Goal: Check status: Check status

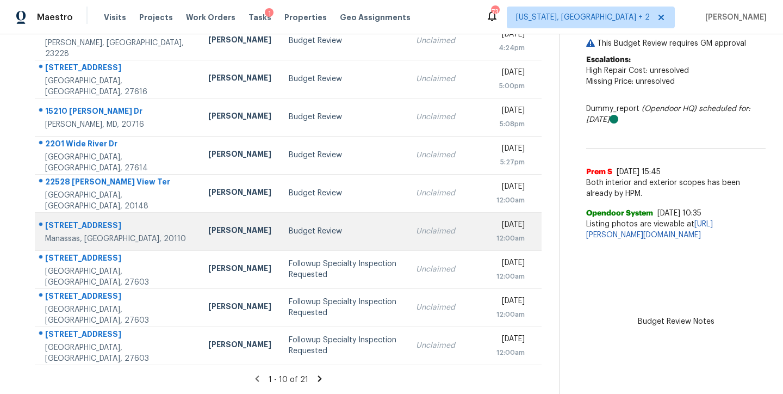
scroll to position [181, 0]
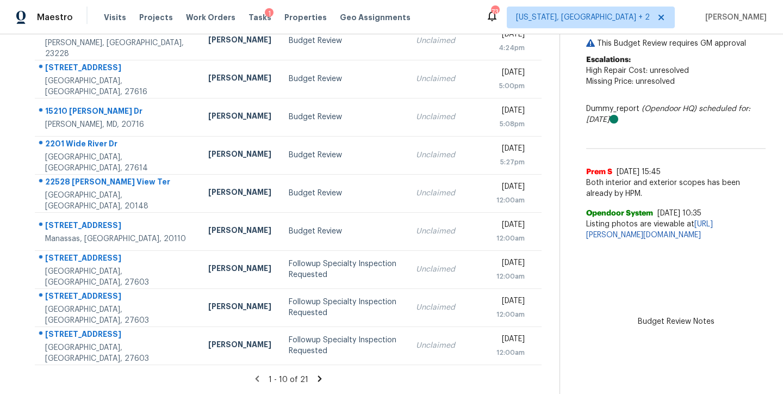
click at [315, 374] on icon at bounding box center [320, 379] width 10 height 10
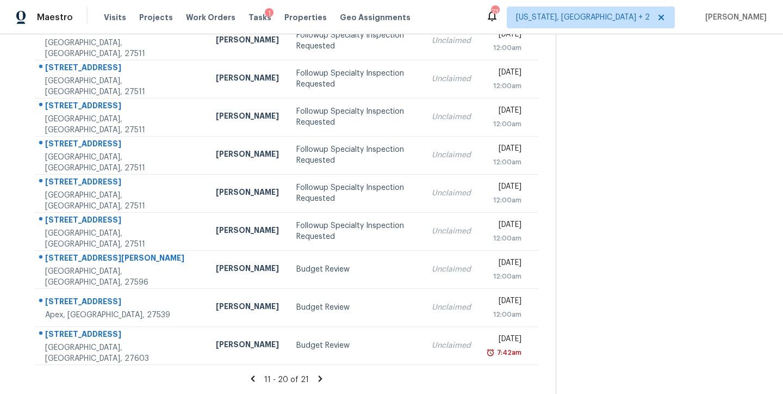
click at [317, 374] on icon at bounding box center [320, 379] width 10 height 10
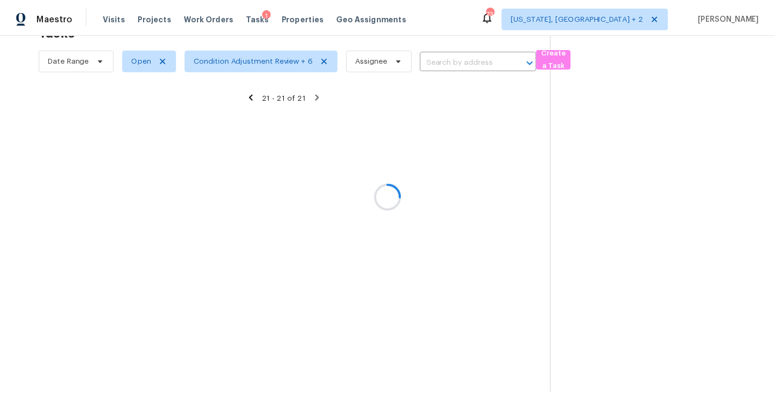
scroll to position [42, 0]
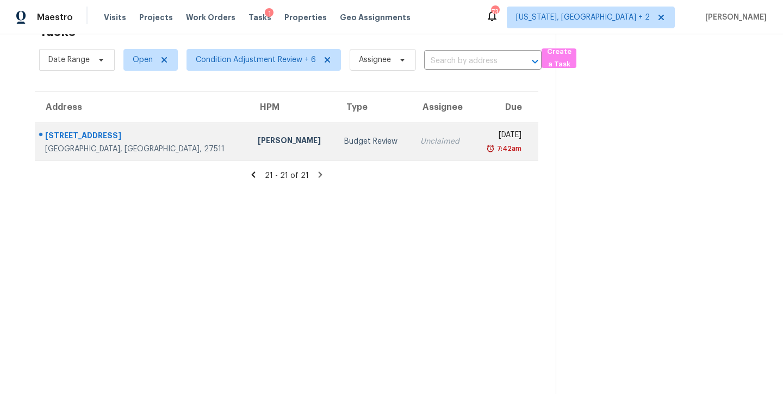
click at [258, 135] on div "[PERSON_NAME]" at bounding box center [293, 142] width 70 height 14
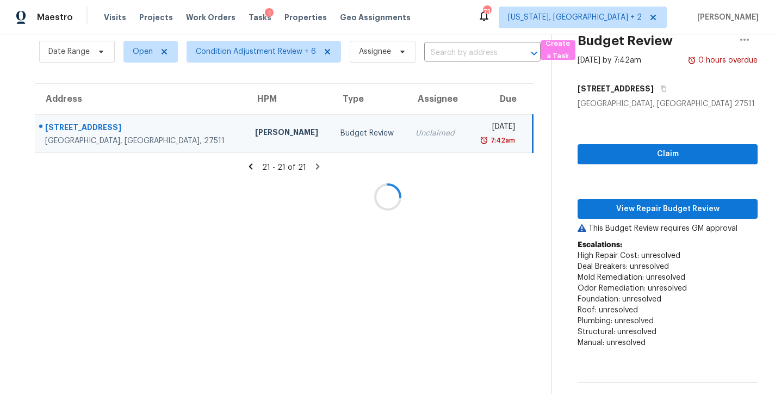
scroll to position [181, 0]
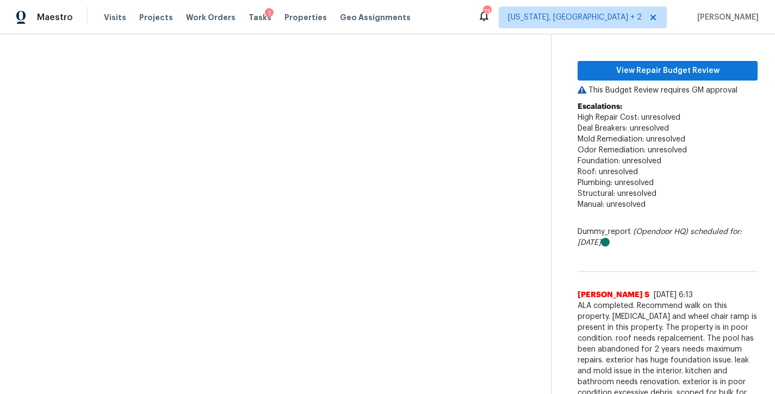
click at [451, 18] on div "Maestro Visits Projects Work Orders Tasks 1 Properties Geo Assignments 73 Washi…" at bounding box center [387, 17] width 775 height 34
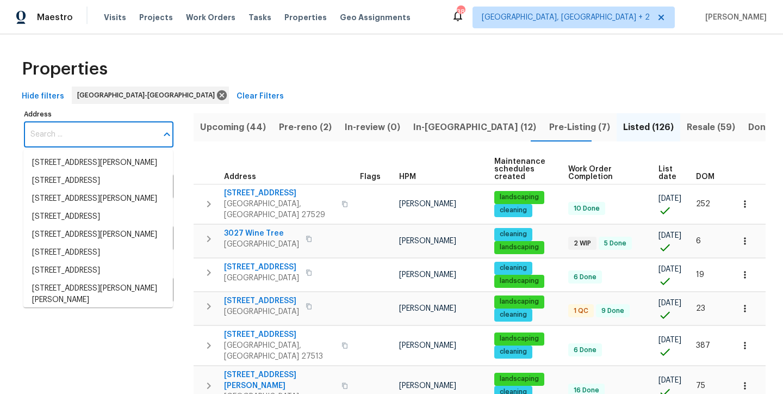
click at [78, 127] on input "Address" at bounding box center [90, 135] width 133 height 26
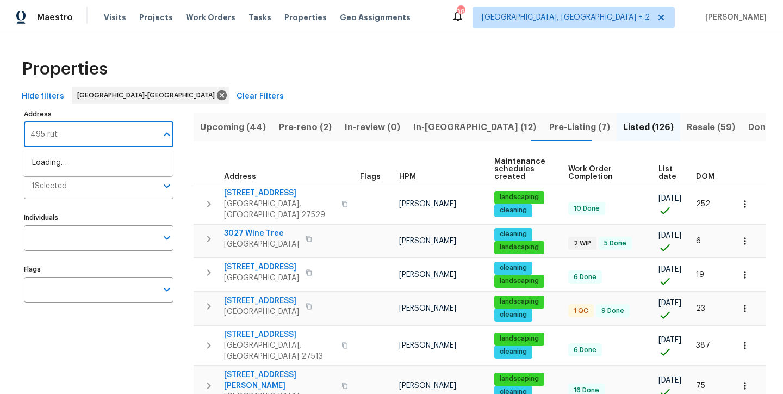
type input "495 ruth"
click at [92, 176] on li "495 Ruth Cir Fuquay Varina NC 27526" at bounding box center [98, 168] width 150 height 29
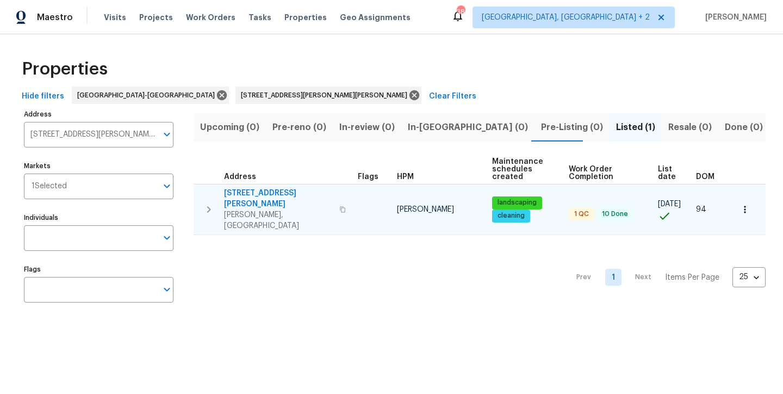
click at [255, 191] on span "495 Ruth Cir" at bounding box center [278, 199] width 109 height 22
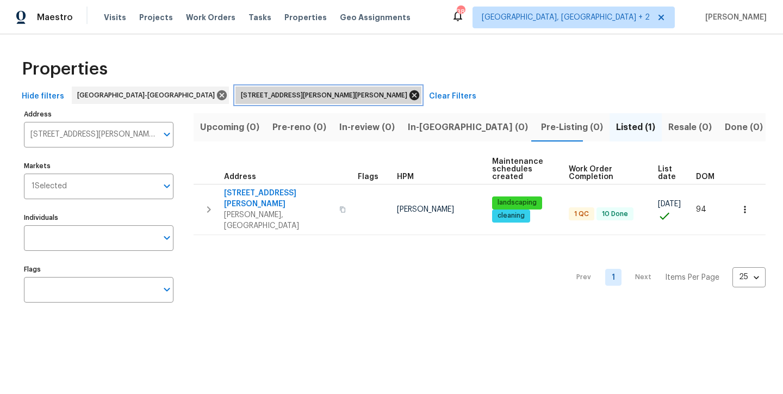
click at [408, 95] on icon at bounding box center [414, 95] width 12 height 12
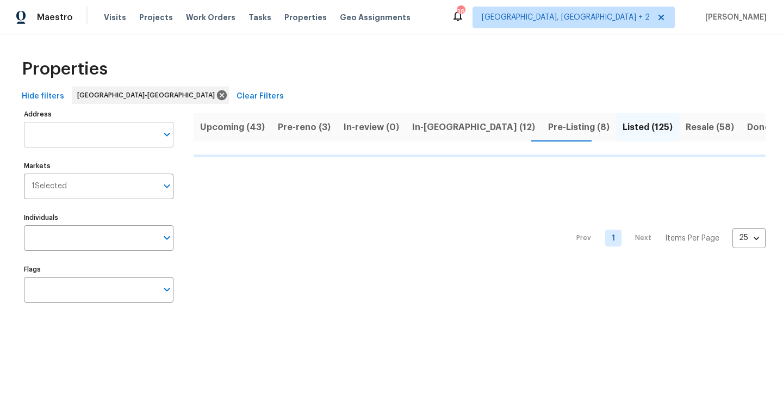
click at [73, 131] on input "Address" at bounding box center [90, 135] width 133 height 26
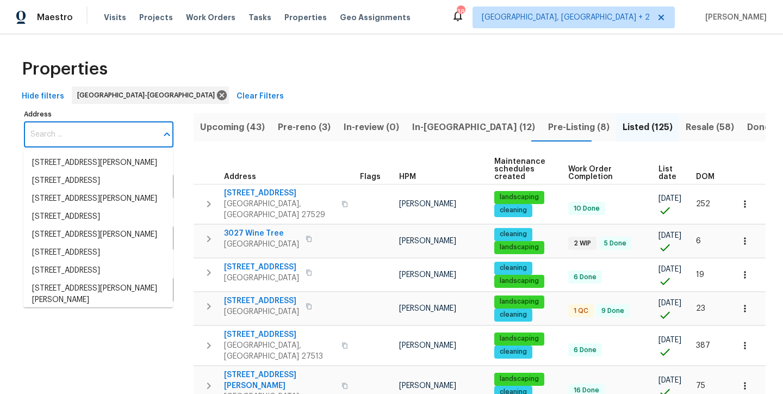
click at [56, 138] on input "Address" at bounding box center [90, 135] width 133 height 26
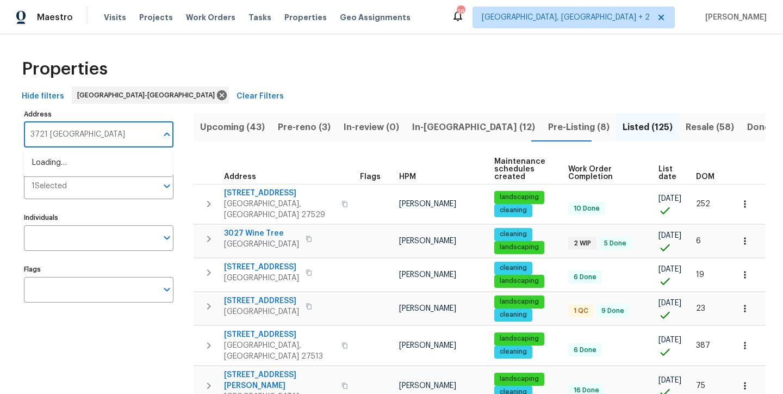
type input "3721 suffolk"
click at [41, 164] on li "3721 Suffolk St Durham NC 27707" at bounding box center [98, 163] width 150 height 18
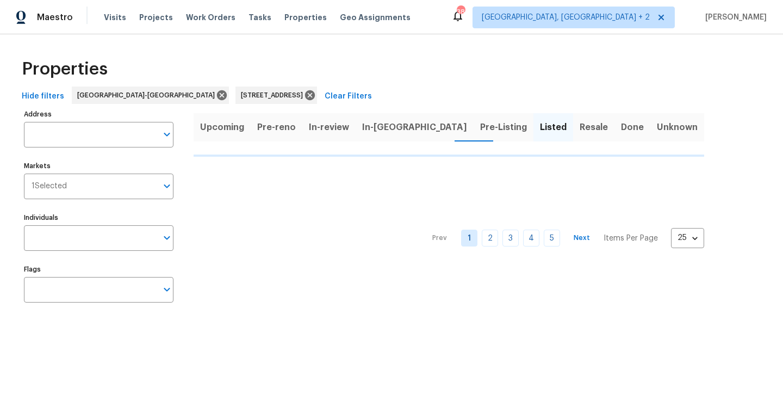
type input "3721 Suffolk St Durham NC 27707"
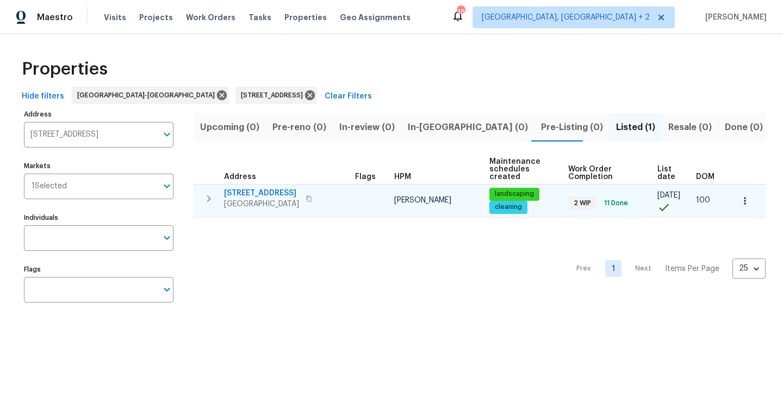
click at [251, 194] on span "3721 Suffolk St" at bounding box center [261, 193] width 75 height 11
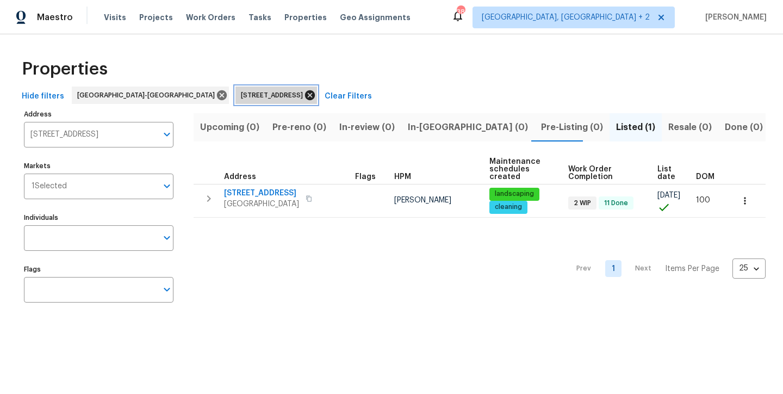
click at [305, 94] on icon at bounding box center [310, 95] width 10 height 10
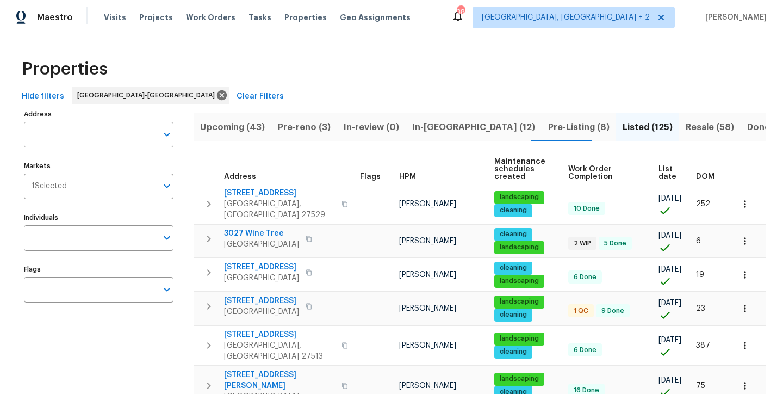
click at [68, 136] on input "Address" at bounding box center [90, 135] width 133 height 26
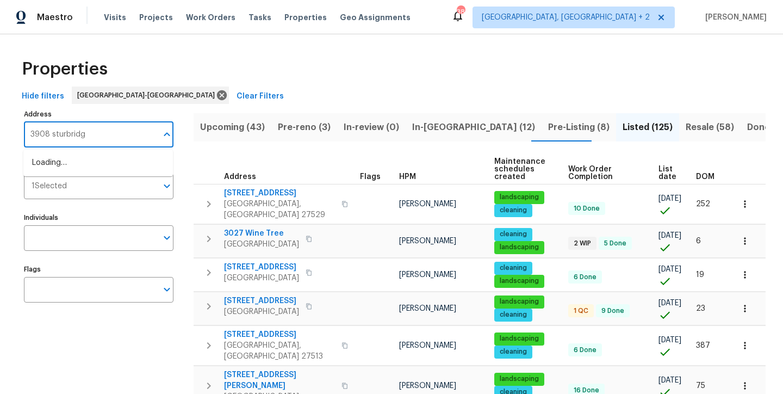
type input "3908 sturbridge"
click at [45, 165] on li "3908 Sturbridge Dr Durham NC 27713" at bounding box center [98, 163] width 150 height 18
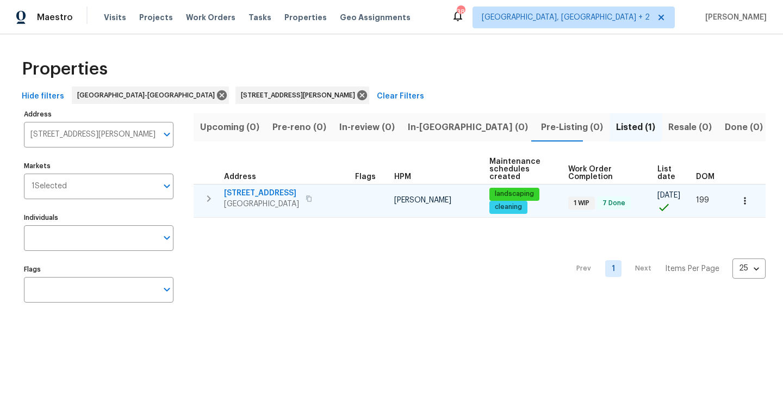
click at [238, 193] on span "3908 Sturbridge Dr" at bounding box center [261, 193] width 75 height 11
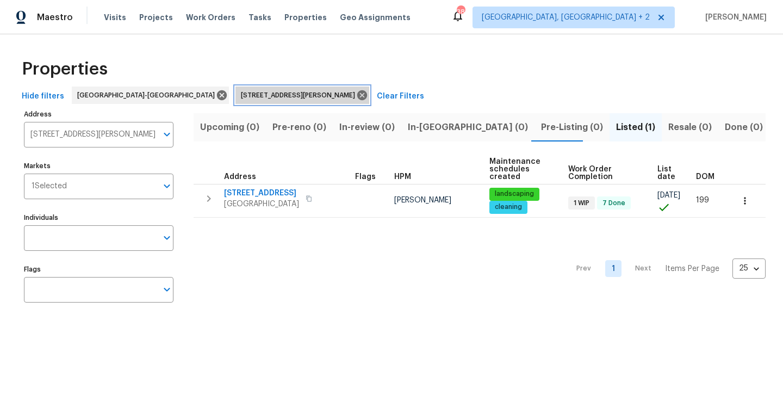
click at [357, 95] on icon at bounding box center [362, 95] width 10 height 10
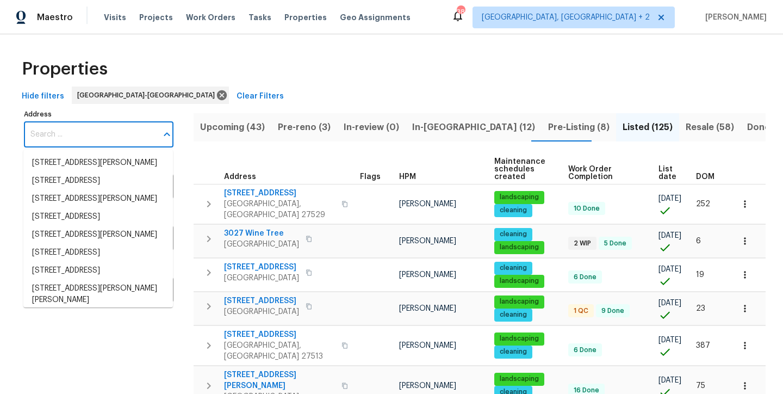
click at [71, 140] on input "Address" at bounding box center [90, 135] width 133 height 26
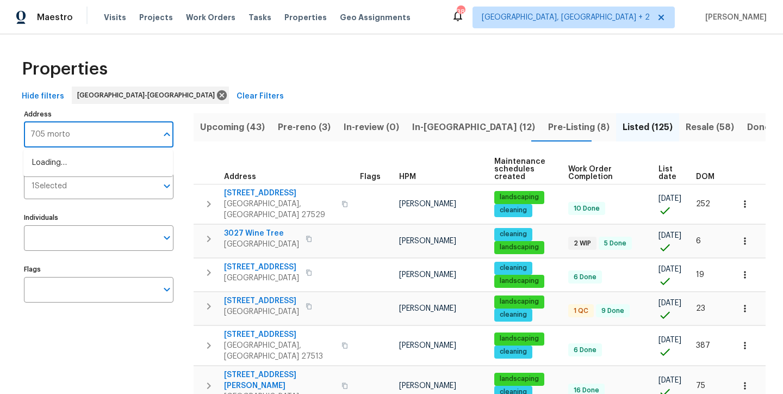
type input "705 morton"
click at [89, 172] on li "705 Morton Farm Rd Holly Springs NC 27540" at bounding box center [98, 163] width 150 height 18
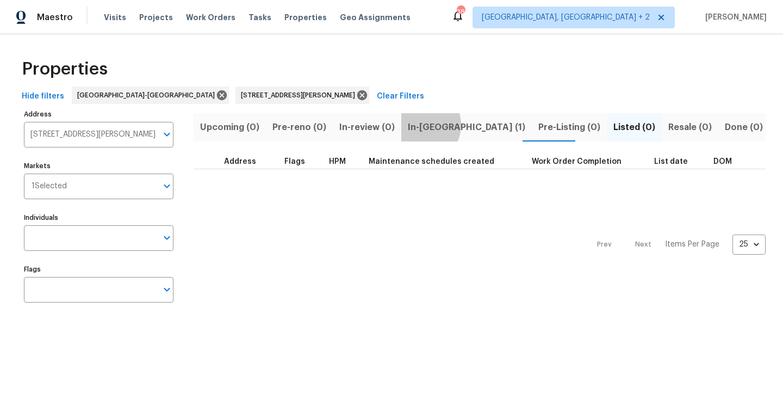
click at [413, 125] on span "In-reno (1)" at bounding box center [466, 127] width 117 height 15
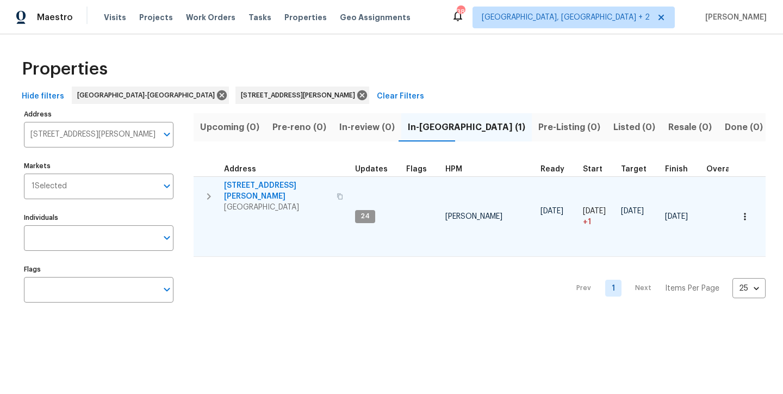
click at [245, 185] on span "705 Morton Farm Rd" at bounding box center [277, 191] width 106 height 22
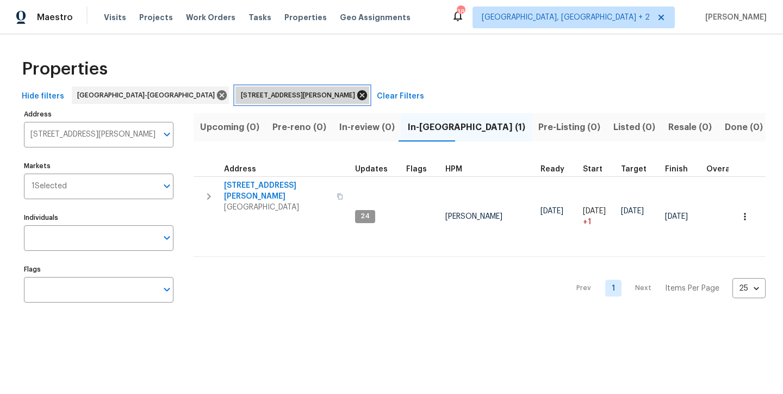
click at [357, 93] on icon at bounding box center [362, 95] width 10 height 10
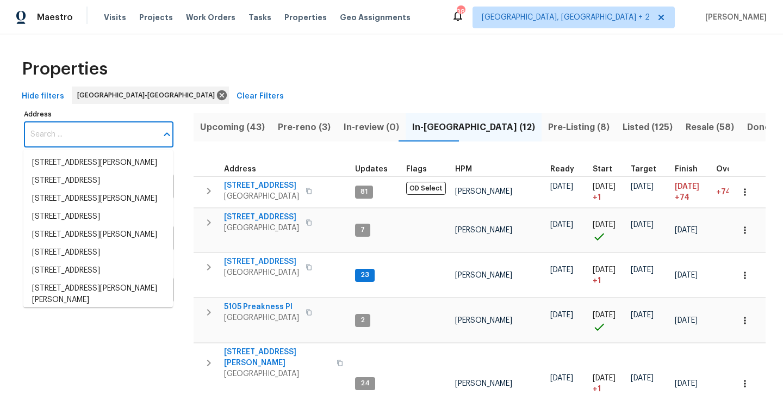
click at [95, 129] on input "Address" at bounding box center [90, 135] width 133 height 26
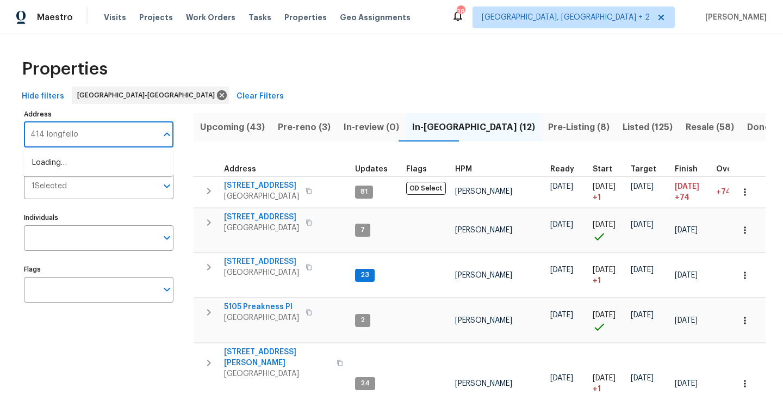
type input "414 longfellow"
click at [65, 165] on li "414 Longfellow St Fuquay Varina NC 27526" at bounding box center [98, 168] width 150 height 29
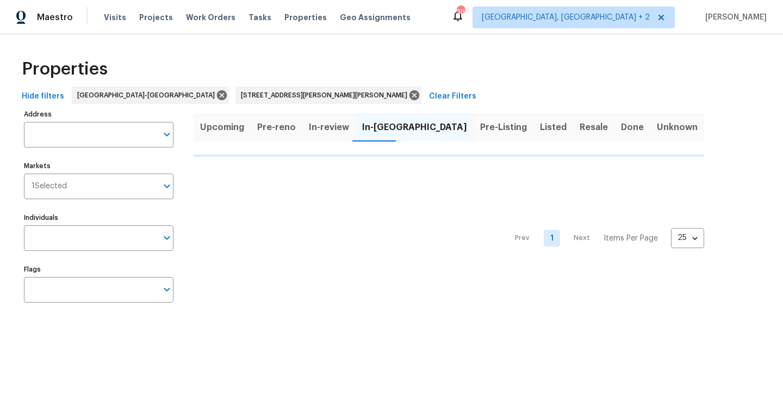
type input "414 Longfellow St Fuquay Varina NC 27526"
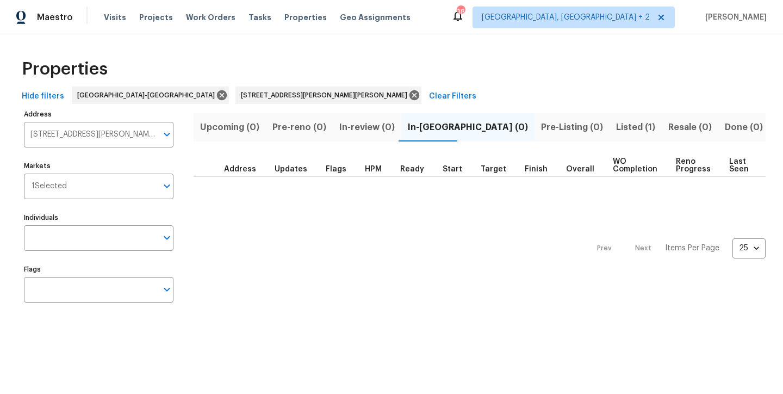
click at [616, 128] on span "Listed (1)" at bounding box center [635, 127] width 39 height 15
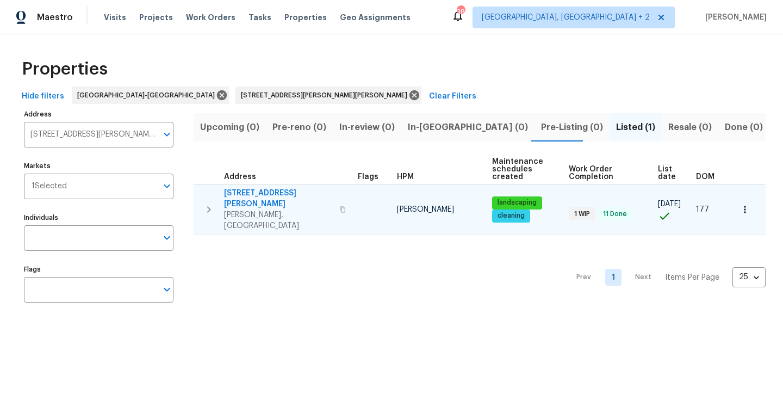
click at [243, 194] on span "414 Longfellow St" at bounding box center [278, 199] width 109 height 22
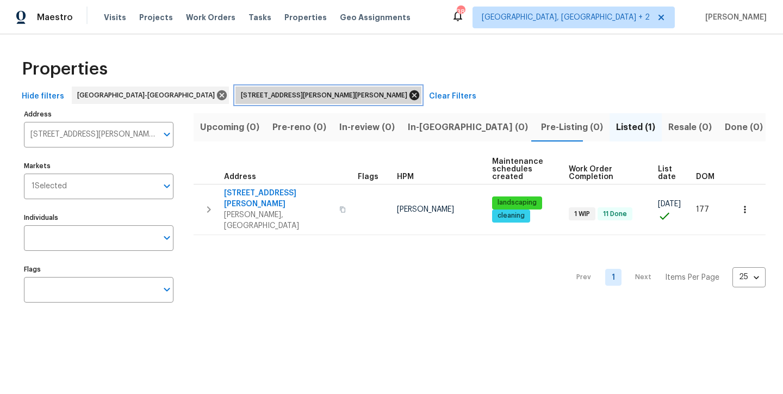
click at [410, 96] on icon at bounding box center [415, 95] width 10 height 10
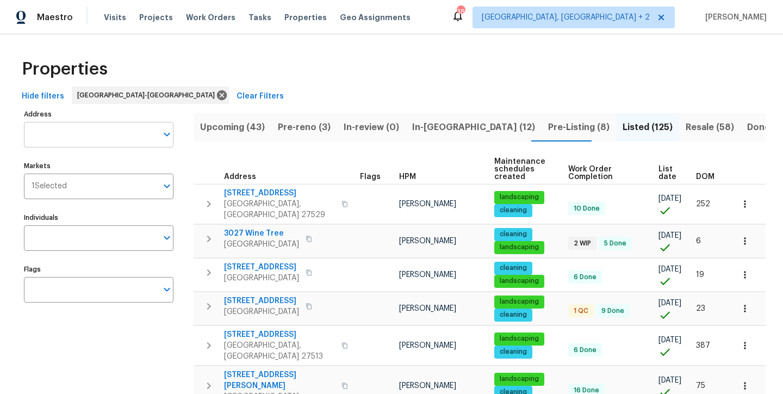
click at [70, 134] on input "Address" at bounding box center [90, 135] width 133 height 26
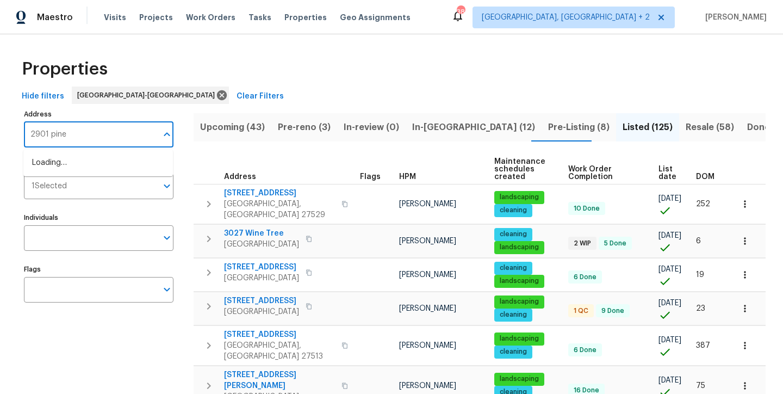
type input "2901 piney"
click at [95, 168] on li "2901 Piney Ct Raleigh NC 27603" at bounding box center [98, 163] width 150 height 18
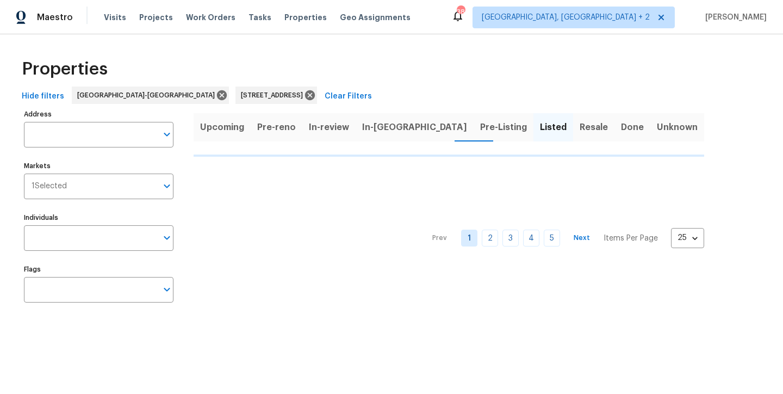
type input "2901 Piney Ct Raleigh NC 27603"
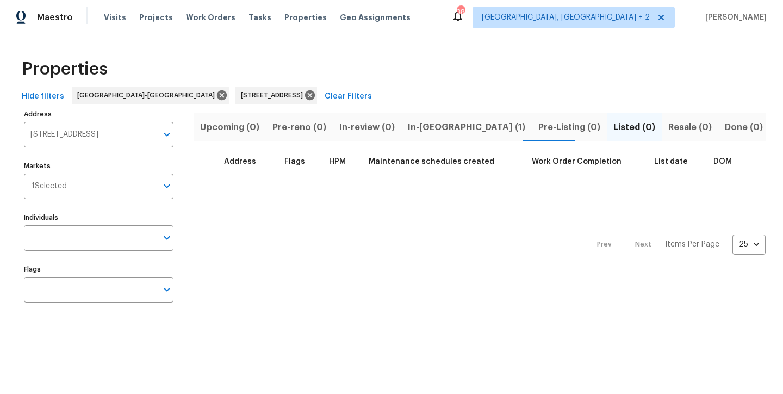
click at [412, 129] on span "In-reno (1)" at bounding box center [466, 127] width 117 height 15
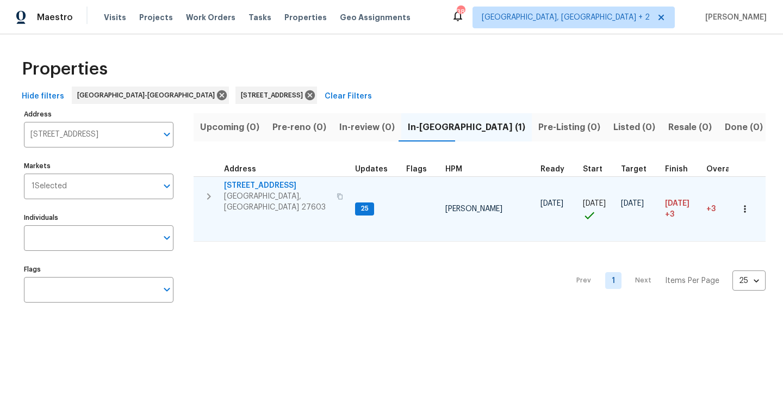
click at [243, 187] on span "2901 Piney Ct" at bounding box center [277, 185] width 106 height 11
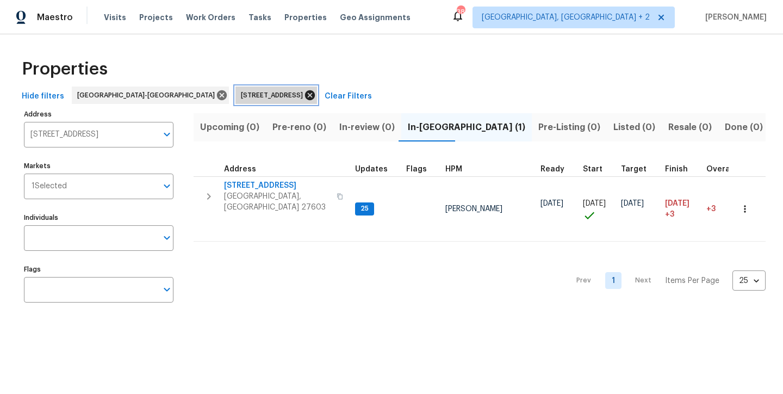
click at [305, 96] on icon at bounding box center [310, 95] width 10 height 10
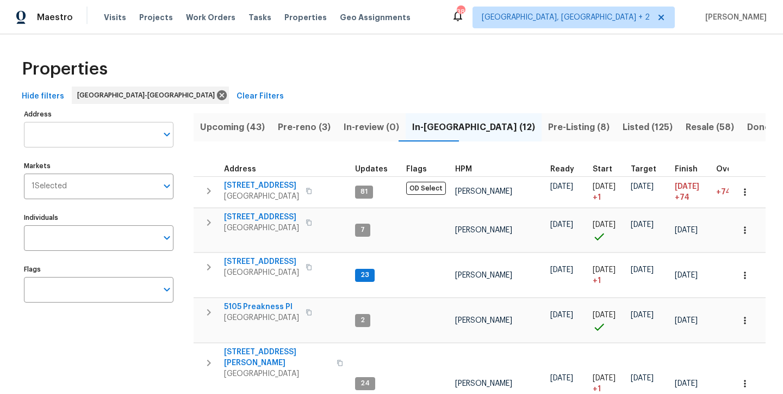
click at [63, 135] on input "Address" at bounding box center [90, 135] width 133 height 26
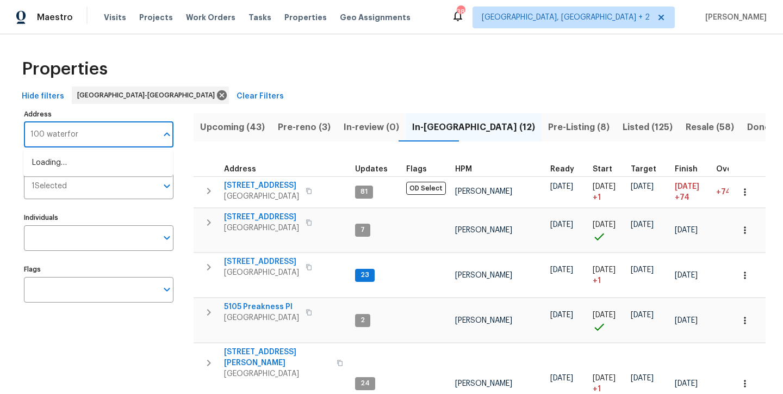
type input "100 waterford"
click at [59, 165] on li "100 Waterford Dr Angier NC 27501" at bounding box center [98, 163] width 150 height 18
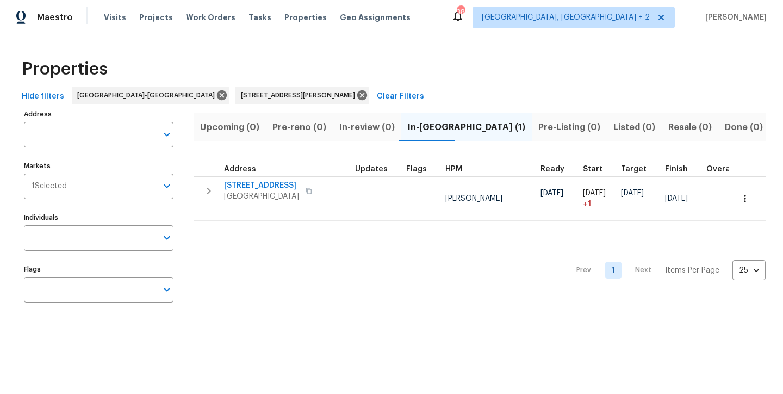
type input "100 Waterford Dr Angier NC 27501"
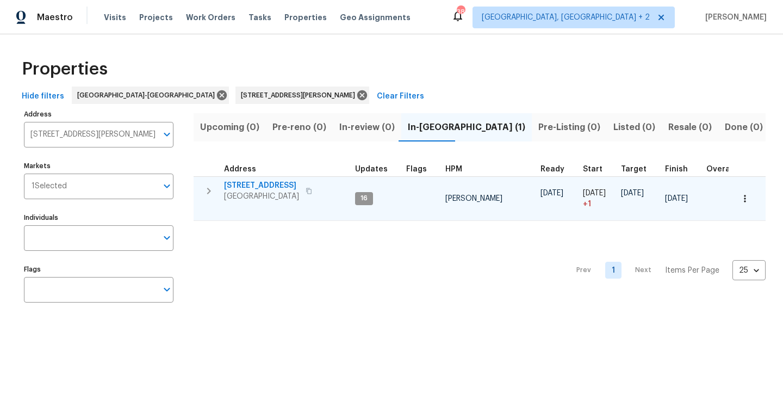
click at [252, 184] on span "100 Waterford Dr" at bounding box center [261, 185] width 75 height 11
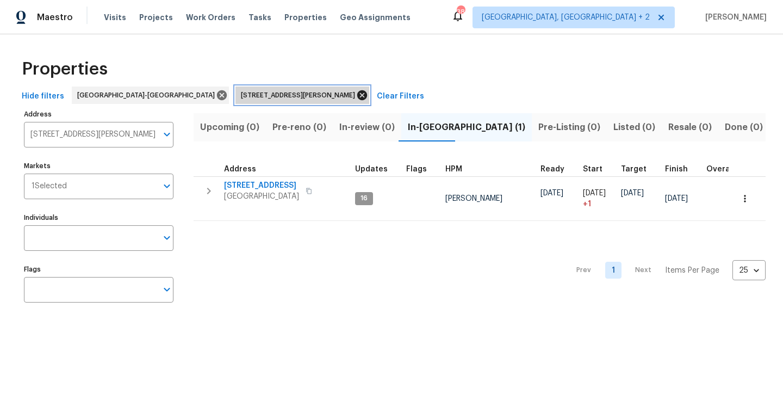
click at [357, 95] on icon at bounding box center [362, 95] width 10 height 10
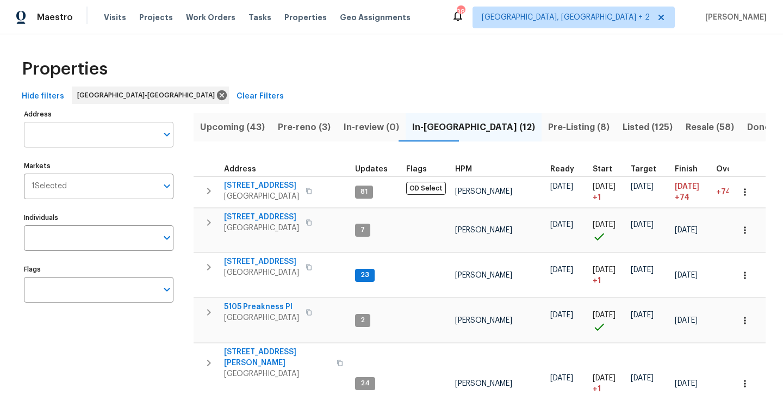
click at [66, 139] on input "Address" at bounding box center [90, 135] width 133 height 26
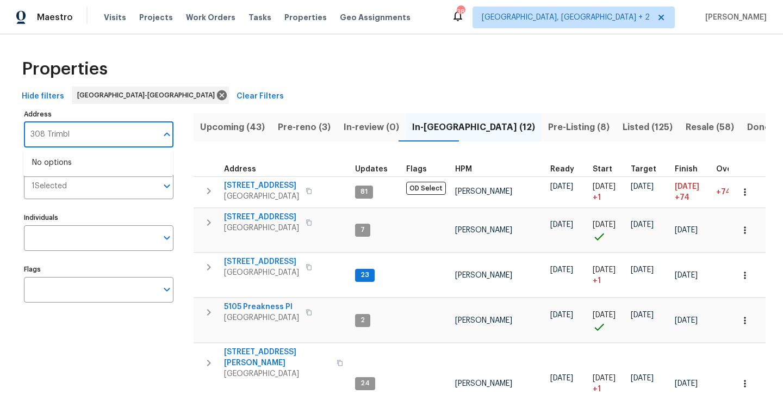
type input "308 Trimble"
click at [85, 166] on li "308 Trimble Ave Cary NC 27511" at bounding box center [98, 163] width 150 height 18
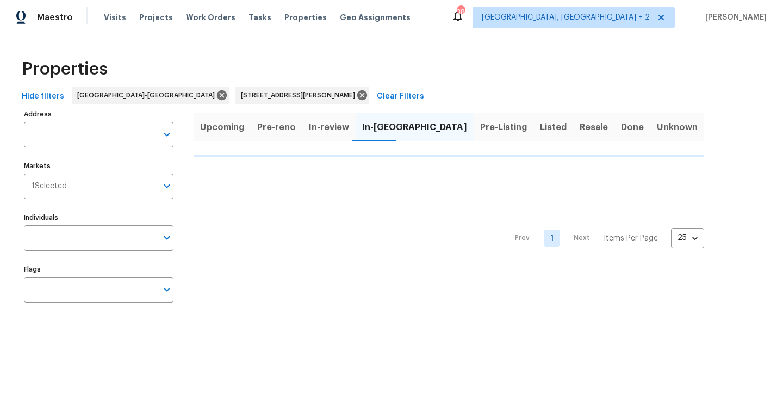
type input "308 Trimble Ave Cary NC 27511"
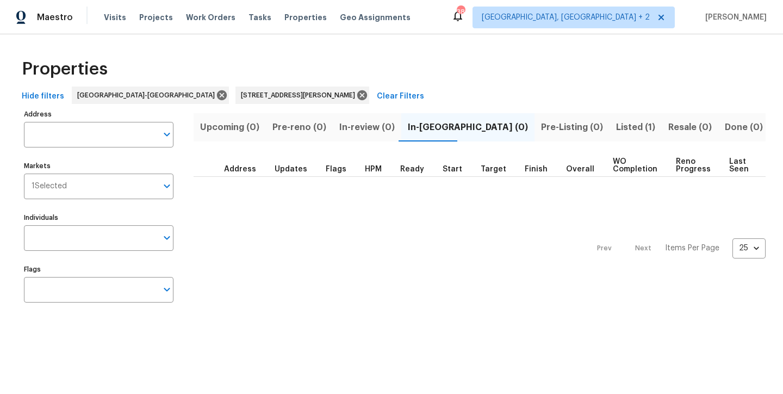
type input "308 Trimble Ave Cary NC 27511"
click at [610, 127] on button "Listed (1)" at bounding box center [636, 127] width 52 height 28
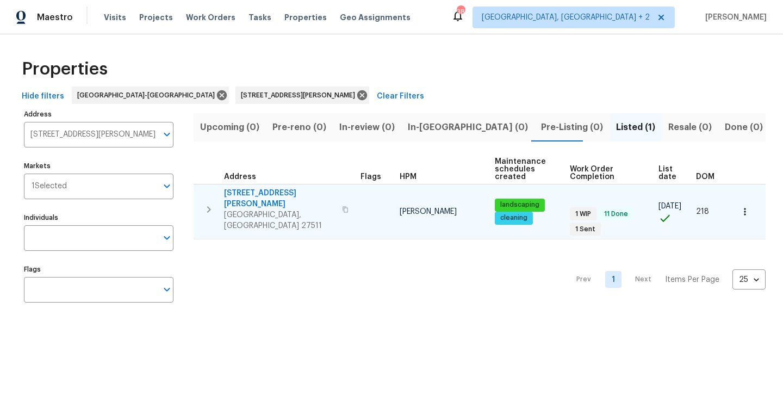
click at [240, 209] on span "Cary, NC 27511" at bounding box center [280, 220] width 112 height 22
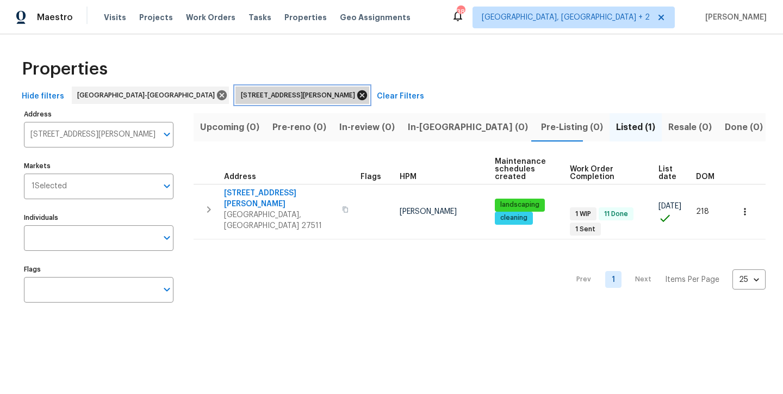
click at [357, 94] on icon at bounding box center [362, 95] width 10 height 10
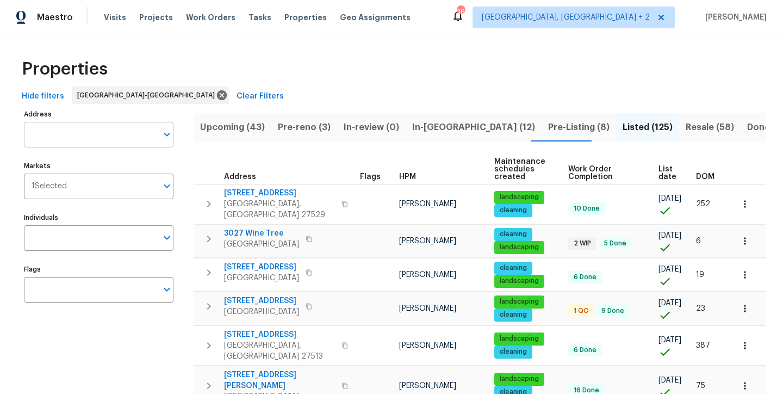
click at [66, 146] on input "Address" at bounding box center [90, 135] width 133 height 26
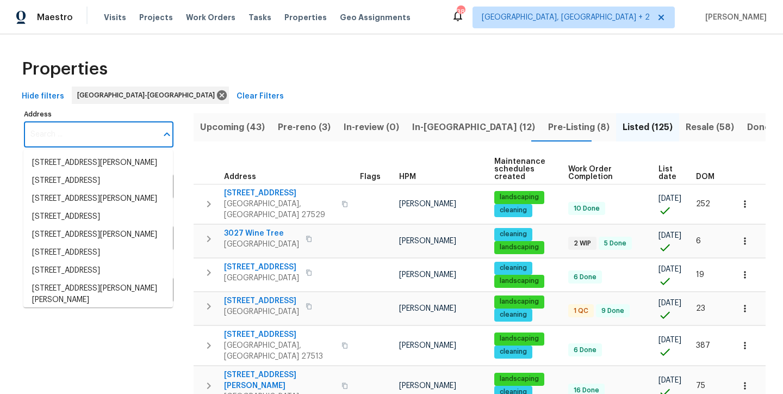
click at [69, 132] on input "Address" at bounding box center [90, 135] width 133 height 26
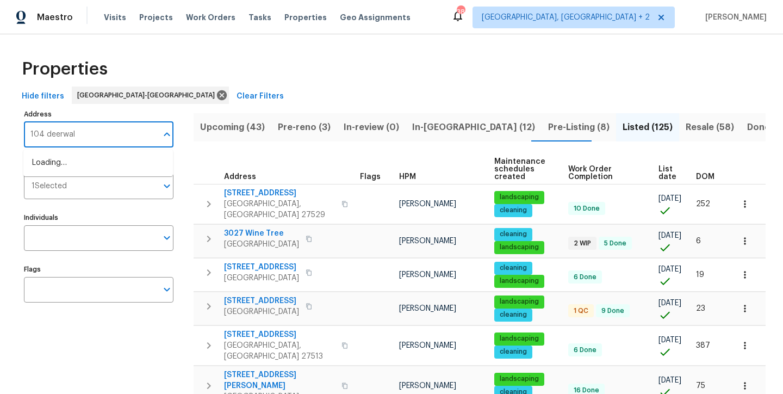
type input "104 deerwalk"
click at [92, 159] on li "104 Deerwalk Ct Cary NC 27513" at bounding box center [98, 163] width 150 height 18
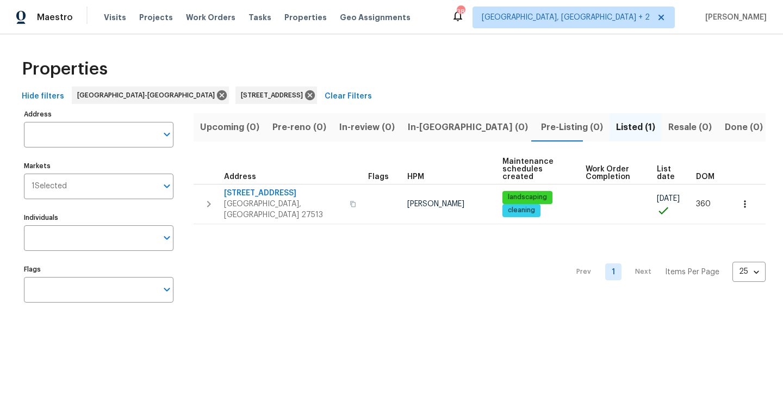
type input "104 Deerwalk Ct Cary NC 27513"
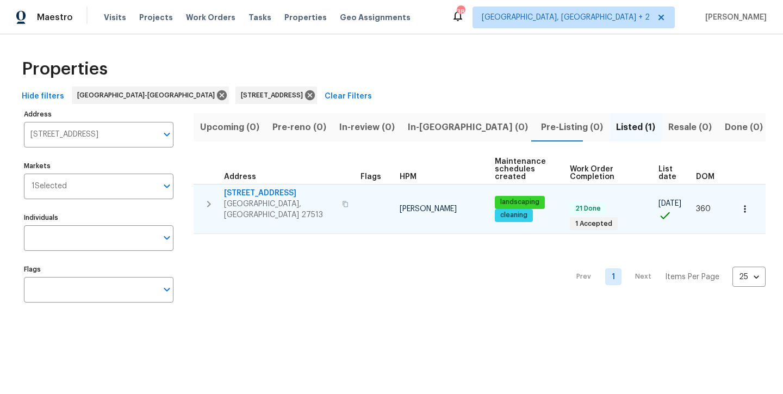
click at [259, 192] on span "[STREET_ADDRESS]" at bounding box center [280, 193] width 112 height 11
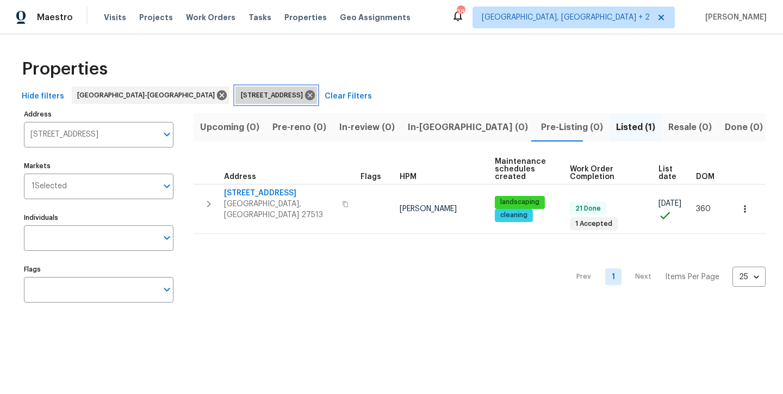
click at [305, 92] on icon at bounding box center [310, 95] width 10 height 10
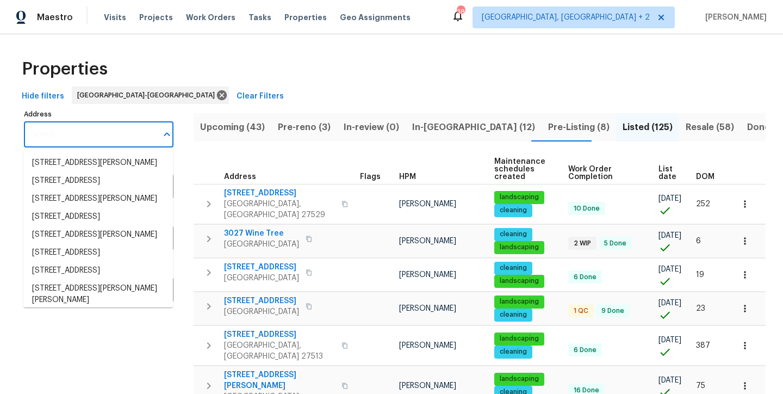
click at [79, 135] on input "Address" at bounding box center [90, 135] width 133 height 26
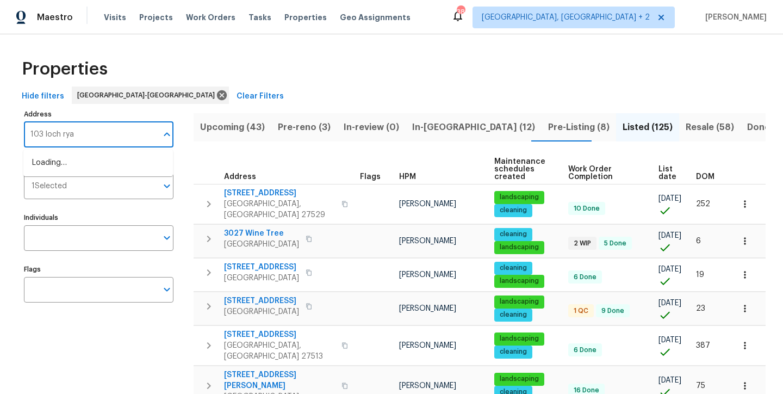
type input "103 loch ryan"
click at [91, 162] on li "103 Loch Ryan Way Cary NC 27513" at bounding box center [98, 163] width 150 height 18
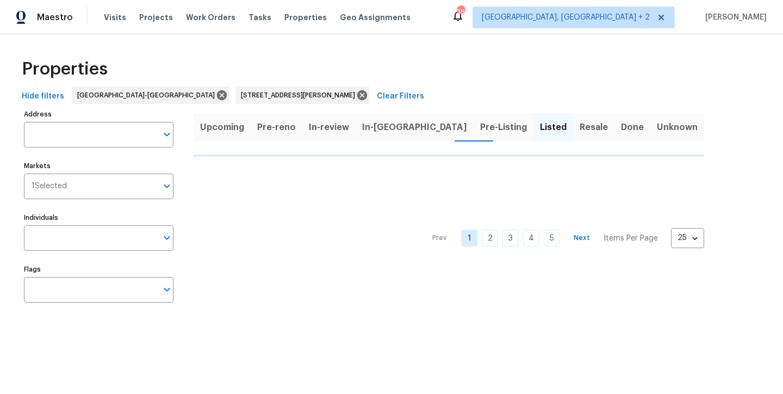
type input "103 Loch Ryan Way Cary NC 27513"
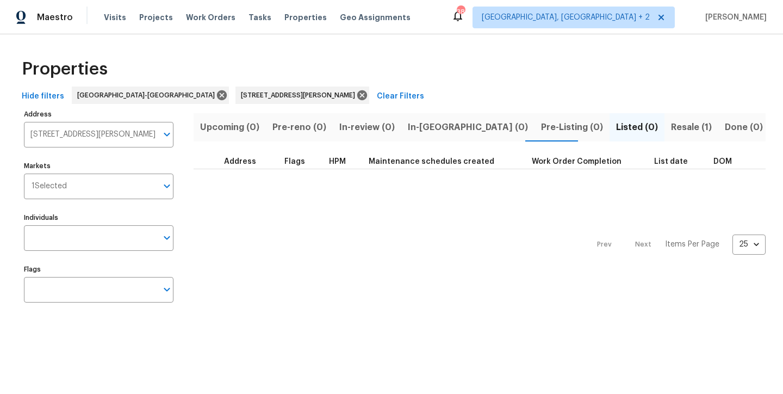
click at [671, 125] on span "Resale (1)" at bounding box center [691, 127] width 41 height 15
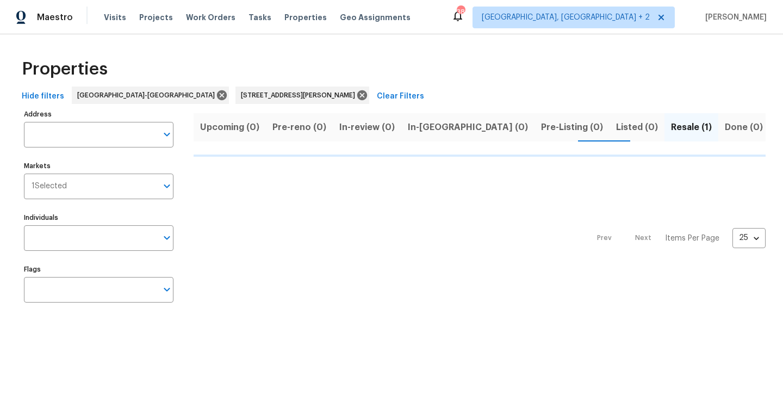
type input "103 Loch Ryan Way Cary NC 27513"
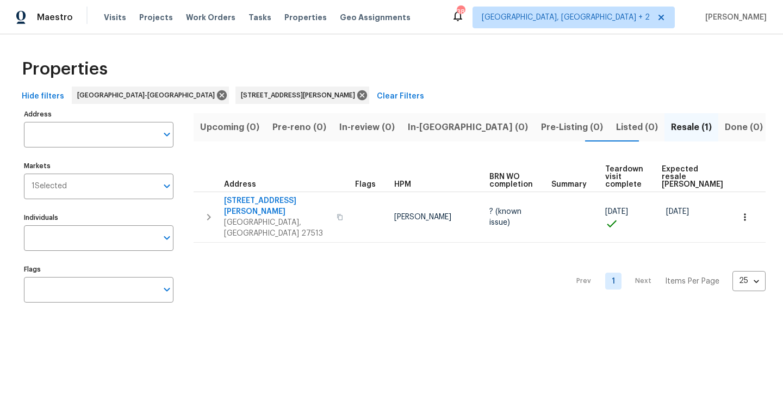
type input "103 Loch Ryan Way Cary NC 27513"
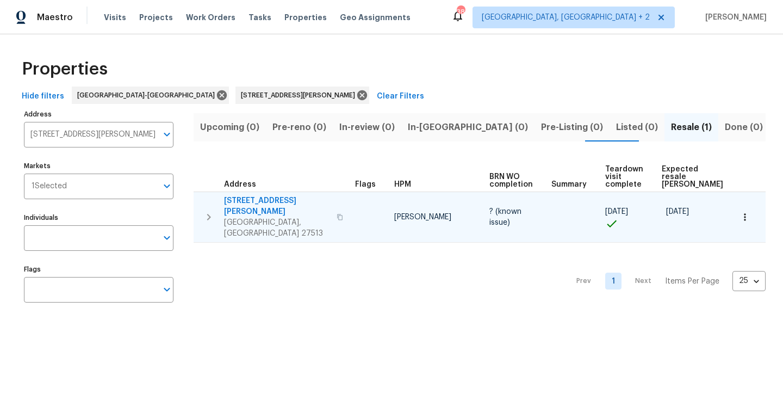
click at [262, 200] on span "103 Loch Ryan Way" at bounding box center [277, 206] width 106 height 22
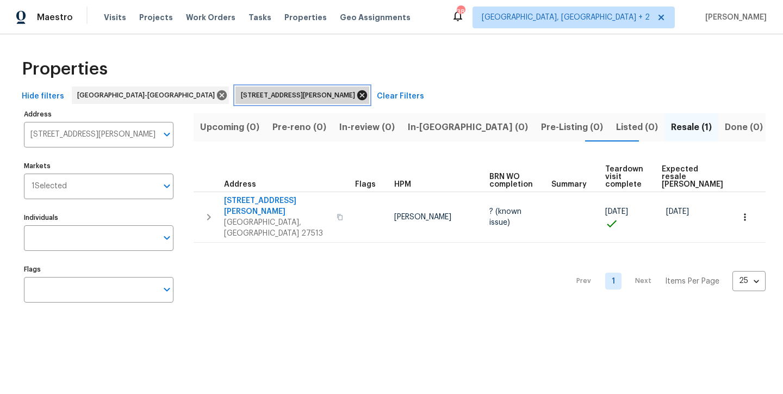
click at [356, 94] on icon at bounding box center [362, 95] width 12 height 12
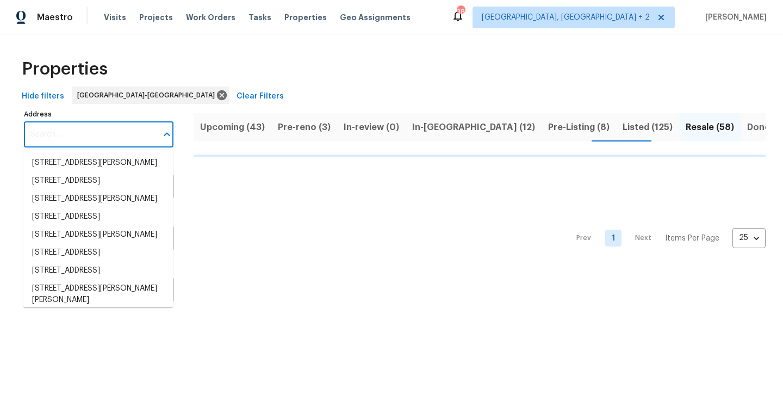
click at [66, 128] on input "Address" at bounding box center [90, 135] width 133 height 26
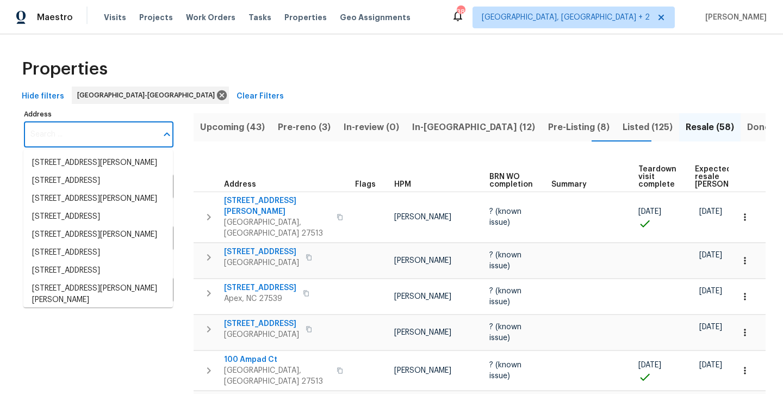
click at [72, 134] on input "Address" at bounding box center [90, 135] width 133 height 26
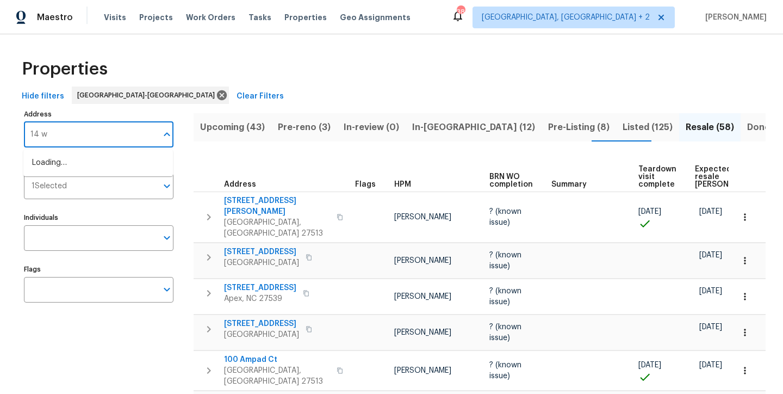
type input "14 w"
click at [97, 163] on li "14 W Bridlewood Trl Durham NC 27713" at bounding box center [98, 163] width 150 height 18
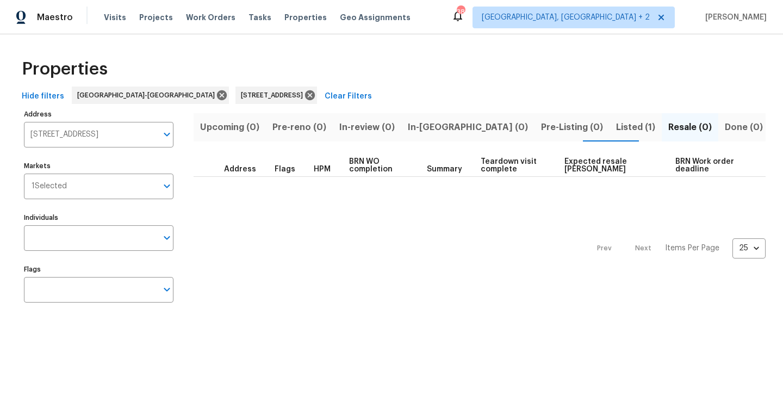
click at [616, 126] on span "Listed (1)" at bounding box center [635, 127] width 39 height 15
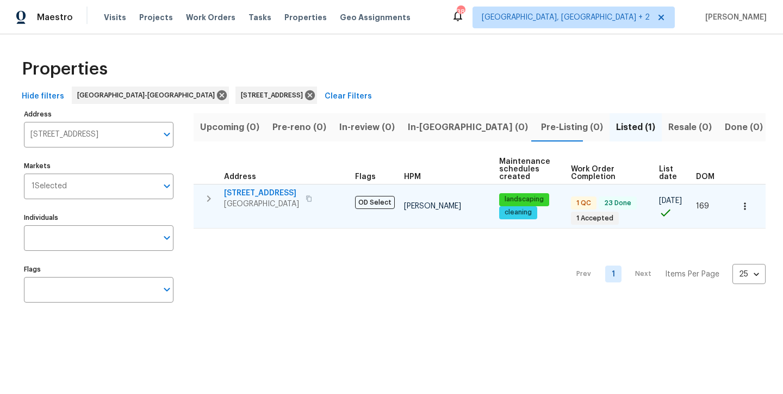
click at [245, 194] on span "14 W Bridlewood Trl" at bounding box center [261, 193] width 75 height 11
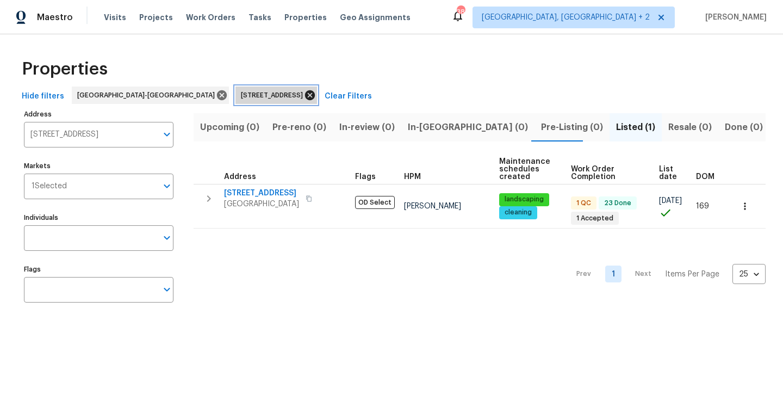
click at [305, 94] on icon at bounding box center [310, 95] width 10 height 10
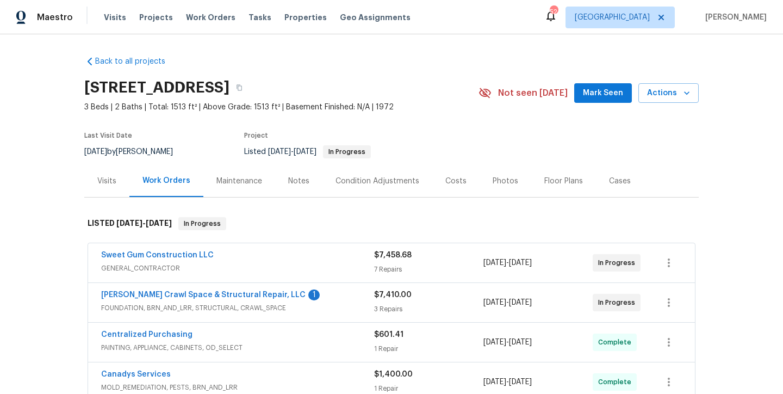
click at [42, 221] on div "Back to all projects 3721 Suffolk St, Durham, NC 27707 3 Beds | 2 Baths | Total…" at bounding box center [391, 214] width 783 height 360
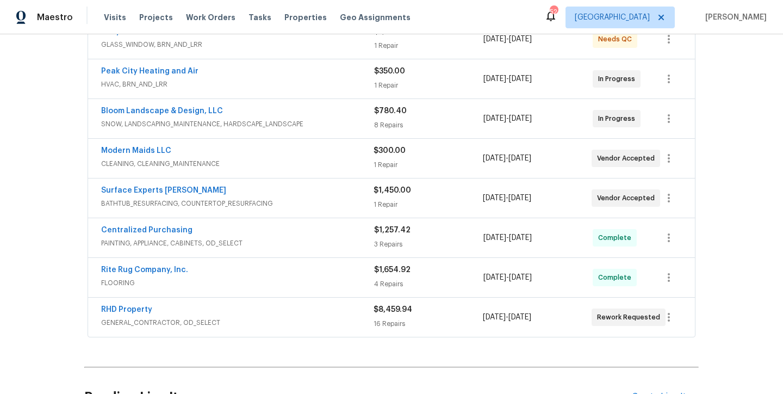
scroll to position [150, 0]
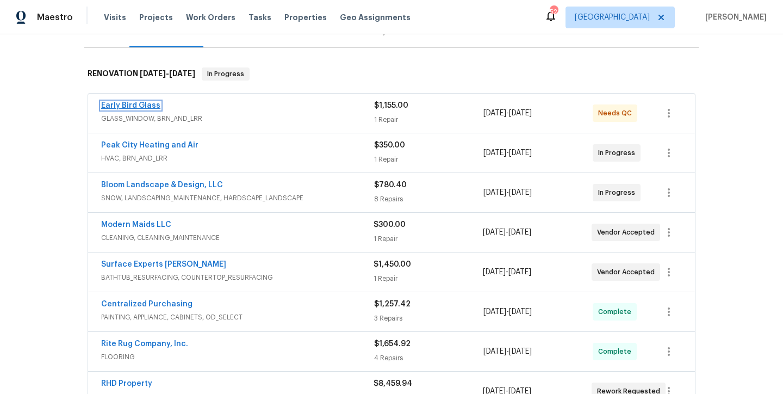
click at [131, 104] on link "Early Bird Glass" at bounding box center [130, 106] width 59 height 8
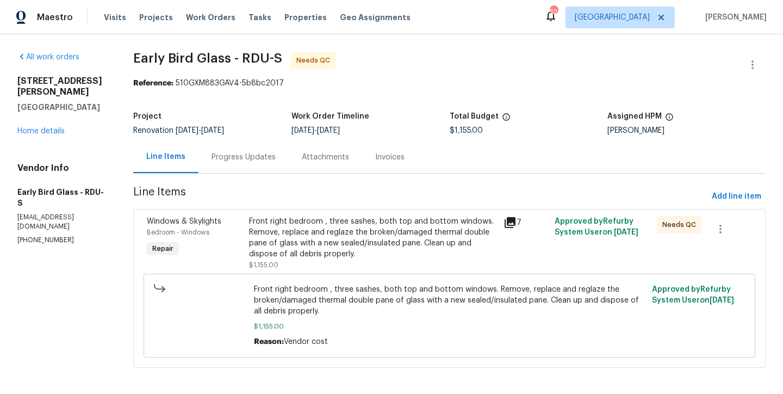
click at [229, 156] on div "Progress Updates" at bounding box center [244, 157] width 64 height 11
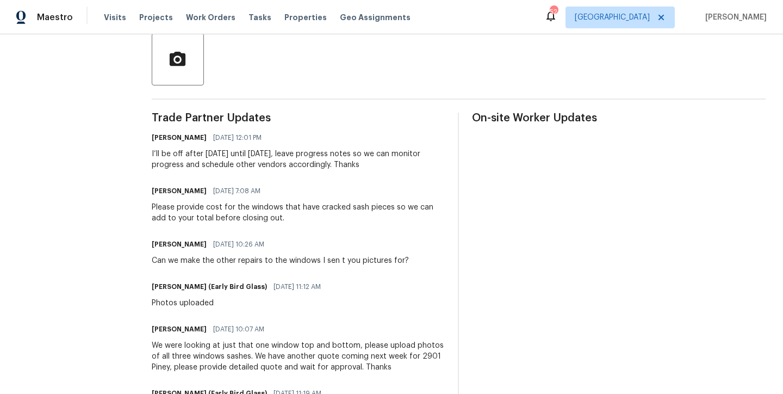
scroll to position [44, 0]
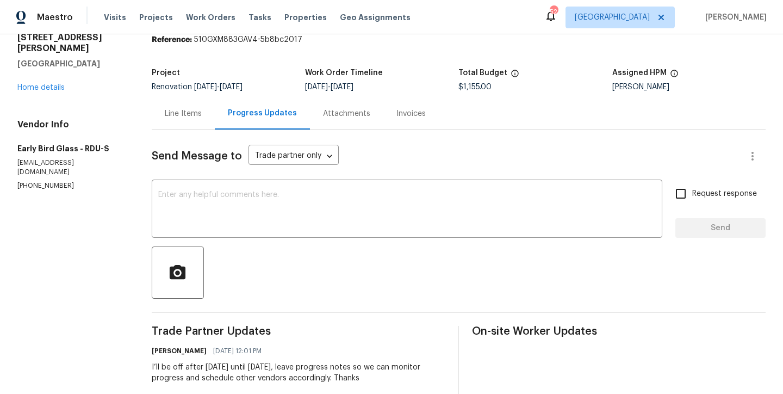
click at [174, 116] on div "Line Items" at bounding box center [183, 113] width 37 height 11
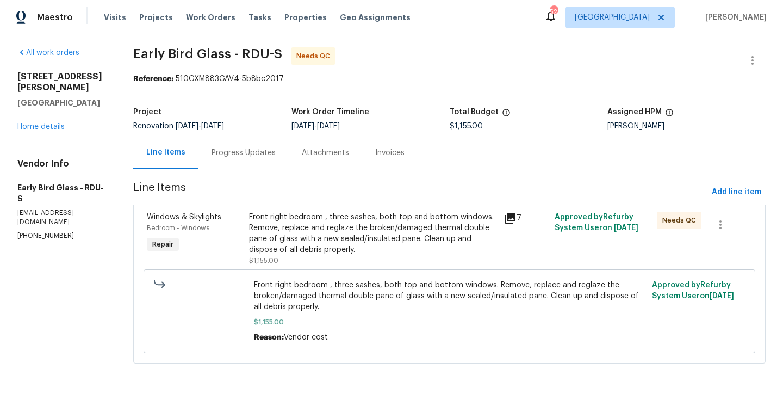
click at [315, 228] on div "Front right bedroom , three sashes, both top and bottom windows. Remove, replac…" at bounding box center [373, 234] width 249 height 44
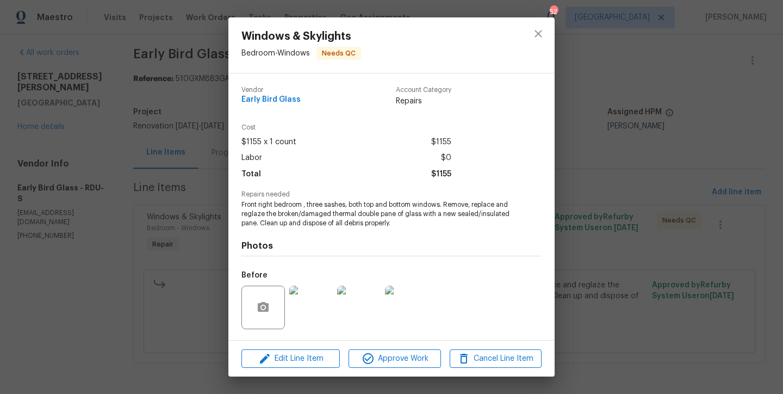
scroll to position [71, 0]
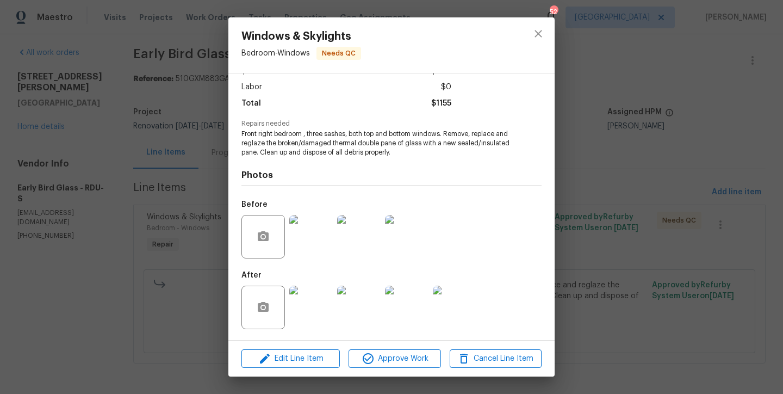
click at [313, 310] on img at bounding box center [311, 308] width 44 height 44
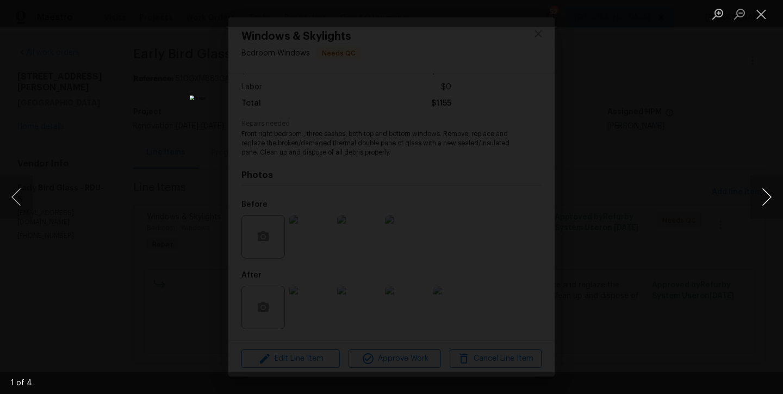
click at [767, 201] on button "Next image" at bounding box center [767, 197] width 33 height 44
click at [754, 10] on button "Close lightbox" at bounding box center [762, 13] width 22 height 19
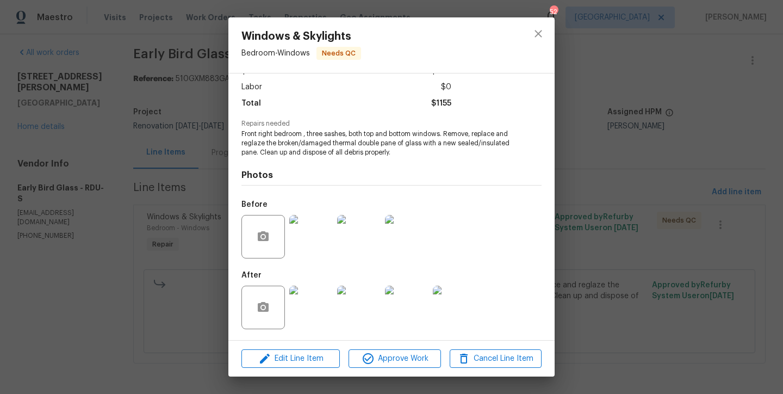
click at [304, 238] on img at bounding box center [311, 237] width 44 height 44
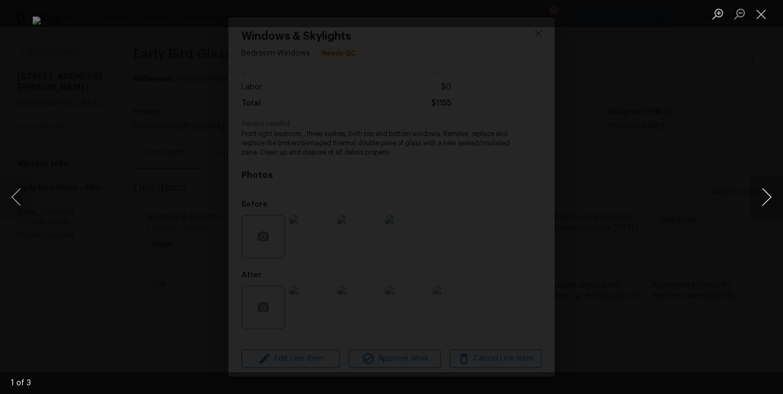
click at [769, 193] on button "Next image" at bounding box center [767, 197] width 33 height 44
click at [758, 18] on button "Close lightbox" at bounding box center [762, 13] width 22 height 19
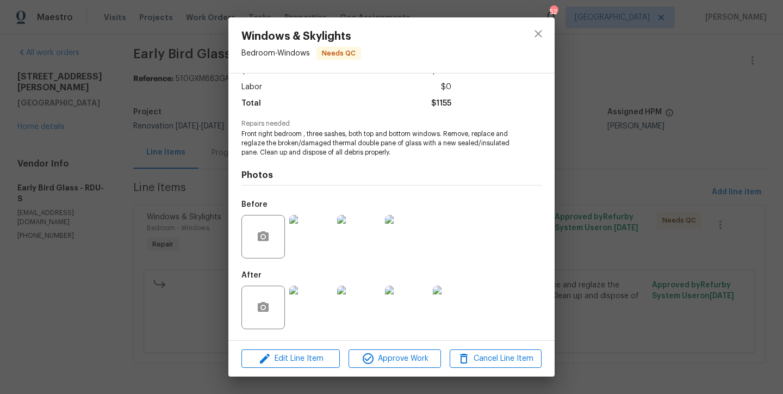
click at [290, 305] on img at bounding box center [311, 308] width 44 height 44
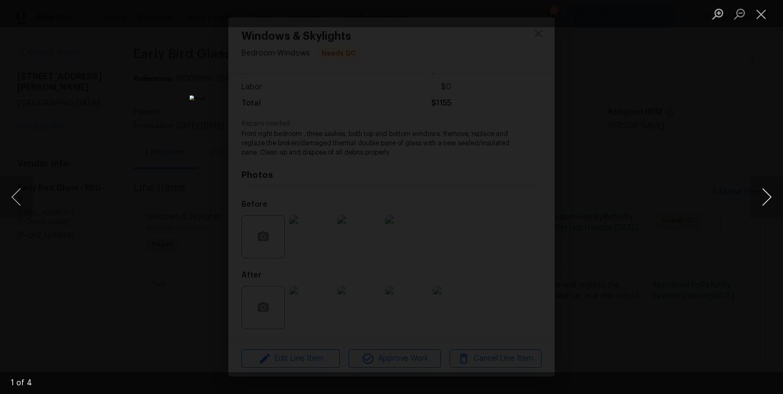
click at [767, 200] on button "Next image" at bounding box center [767, 197] width 33 height 44
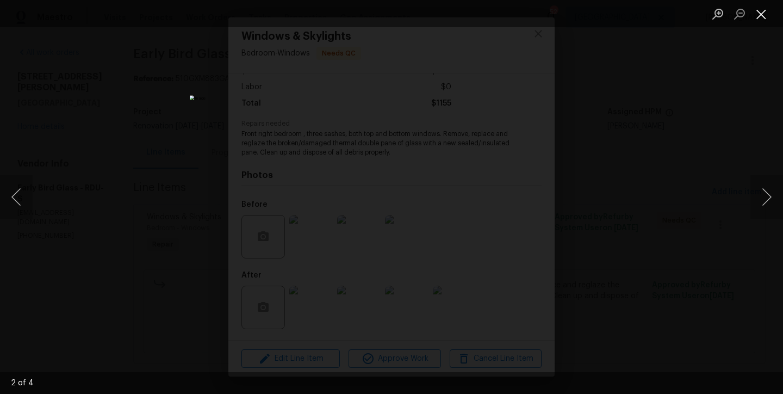
click at [754, 20] on button "Close lightbox" at bounding box center [762, 13] width 22 height 19
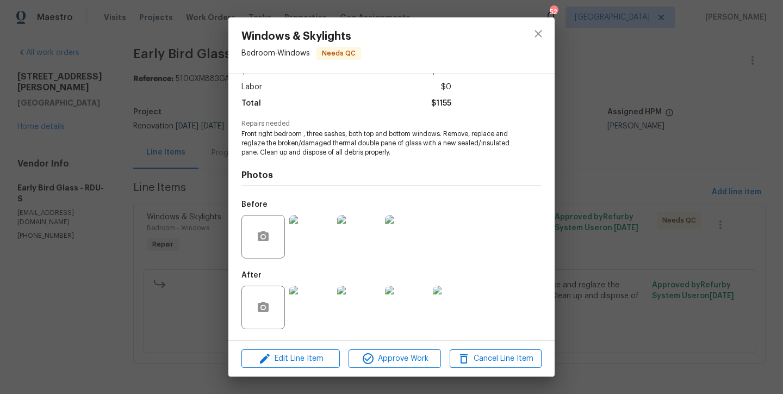
click at [290, 225] on img at bounding box center [311, 237] width 44 height 44
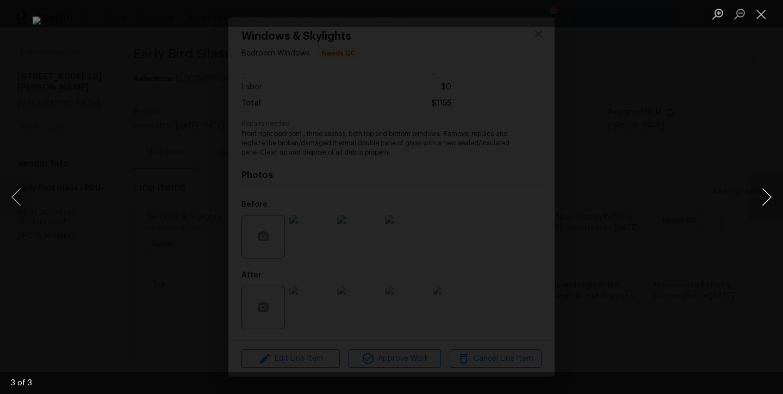
click at [758, 197] on button "Next image" at bounding box center [767, 197] width 33 height 44
click at [762, 15] on button "Close lightbox" at bounding box center [762, 13] width 22 height 19
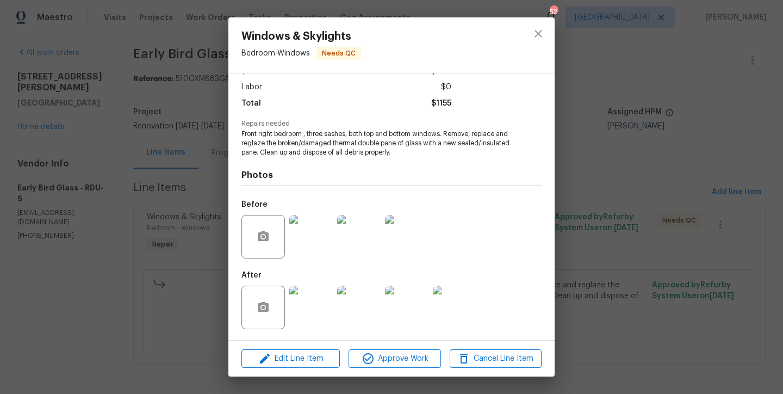
click at [292, 306] on img at bounding box center [311, 308] width 44 height 44
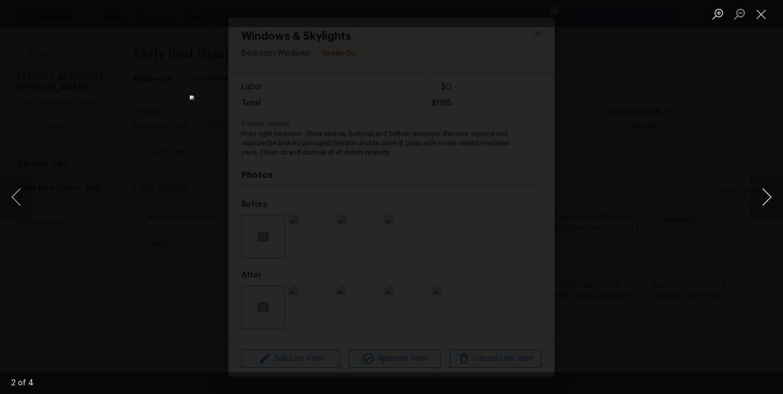
click at [760, 210] on button "Next image" at bounding box center [767, 197] width 33 height 44
click at [762, 20] on button "Close lightbox" at bounding box center [762, 13] width 22 height 19
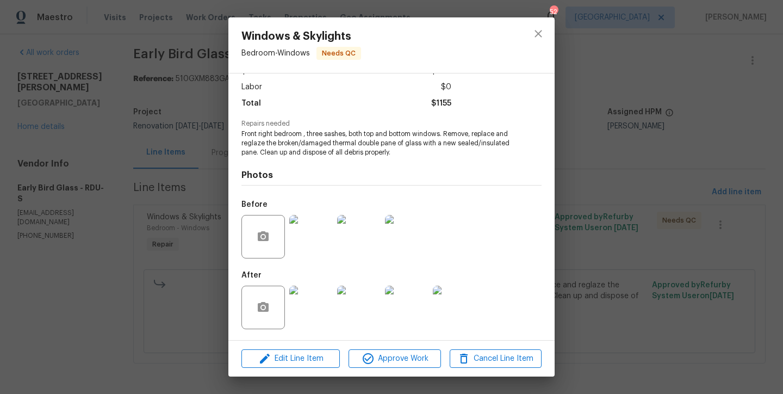
click at [297, 246] on img at bounding box center [311, 237] width 44 height 44
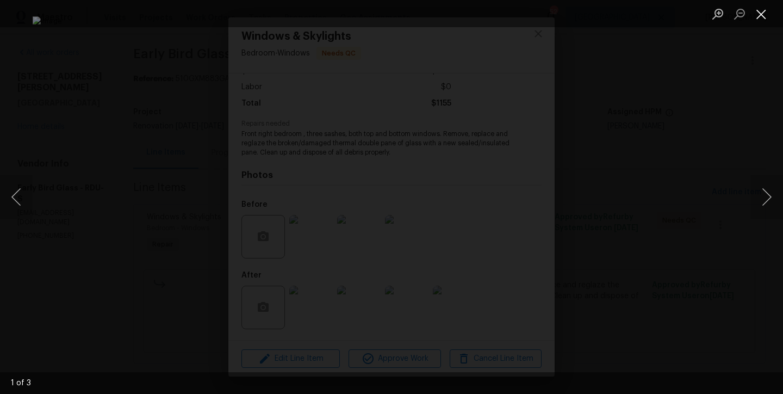
click at [769, 13] on button "Close lightbox" at bounding box center [762, 13] width 22 height 19
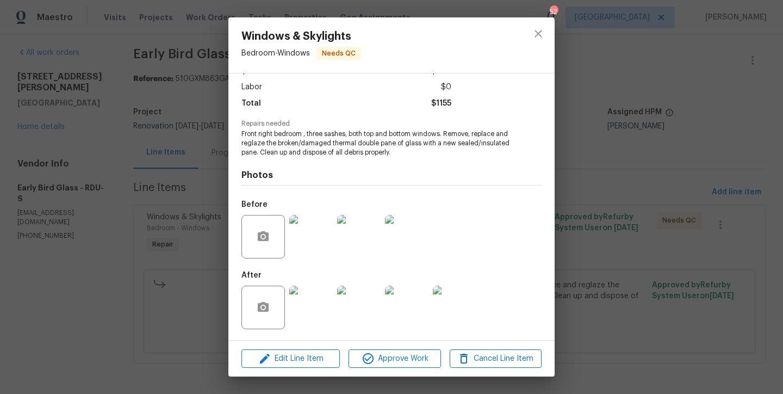
click at [383, 309] on div at bounding box center [407, 307] width 48 height 57
click at [406, 312] on img at bounding box center [407, 308] width 44 height 44
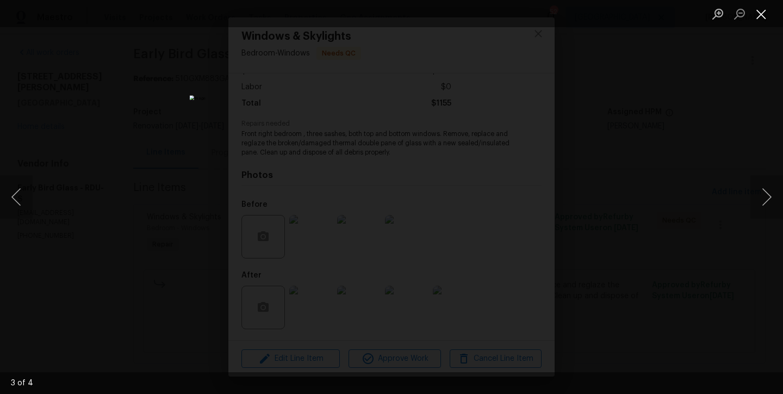
click at [764, 13] on button "Close lightbox" at bounding box center [762, 13] width 22 height 19
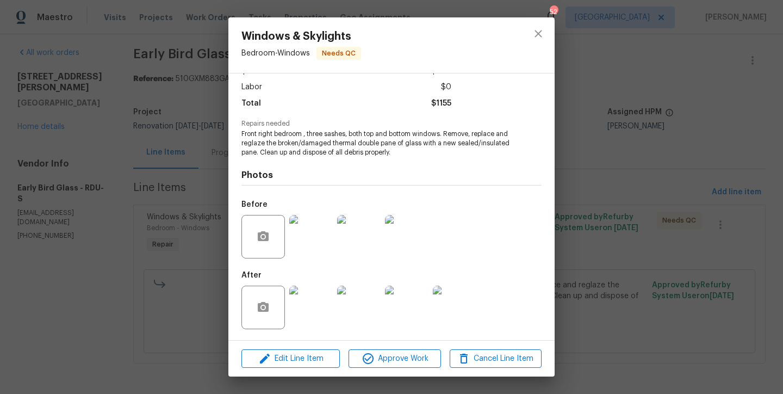
click at [313, 301] on img at bounding box center [311, 308] width 44 height 44
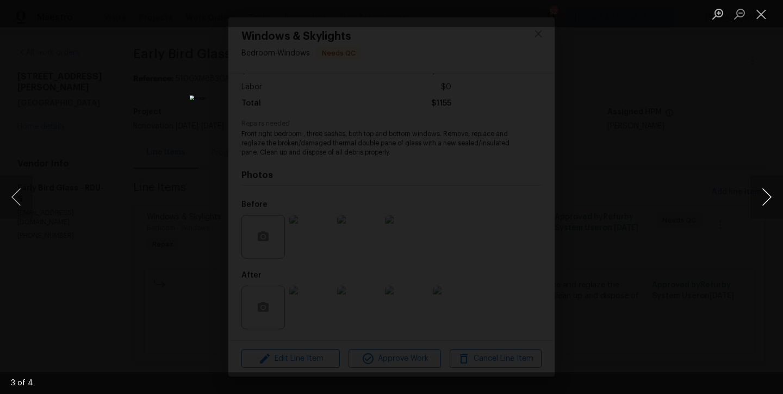
click at [760, 193] on button "Next image" at bounding box center [767, 197] width 33 height 44
click at [765, 196] on button "Next image" at bounding box center [767, 197] width 33 height 44
click at [760, 19] on button "Close lightbox" at bounding box center [762, 13] width 22 height 19
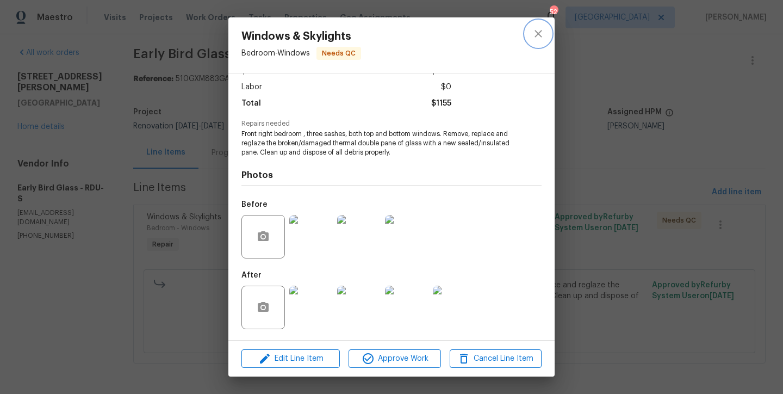
click at [542, 36] on icon "close" at bounding box center [538, 33] width 13 height 13
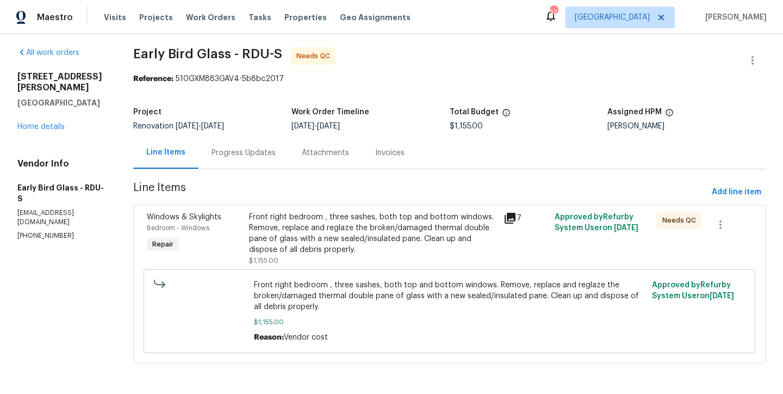
click at [250, 137] on div "Progress Updates" at bounding box center [244, 153] width 90 height 32
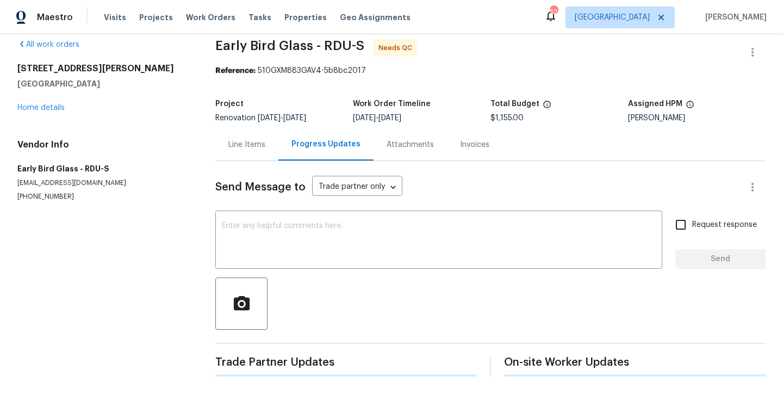
scroll to position [44, 0]
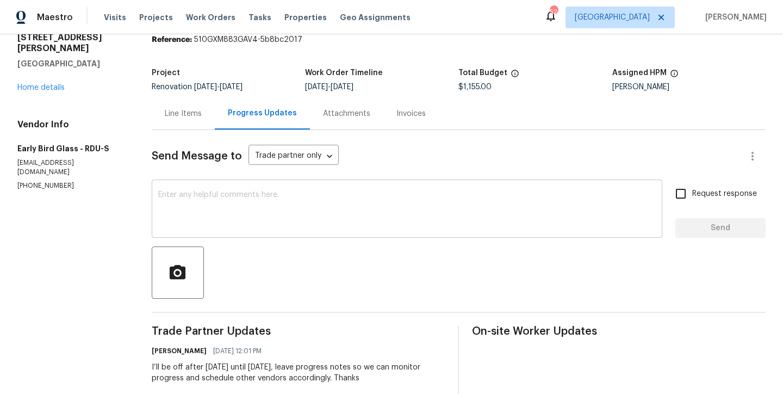
click at [268, 231] on div "x ​" at bounding box center [407, 209] width 511 height 55
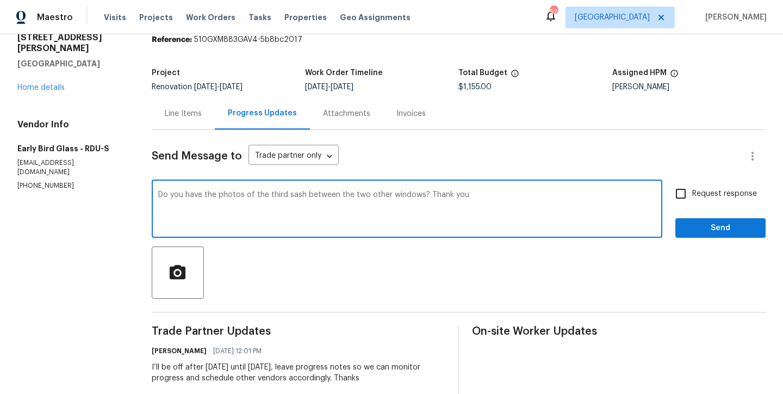
type textarea "Do you have the photos of the third sash between the two other windows? Thank y…"
click at [677, 190] on input "Request response" at bounding box center [681, 193] width 23 height 23
checkbox input "true"
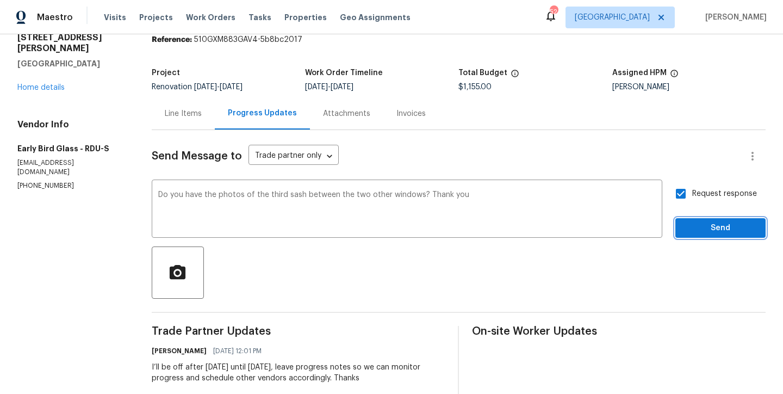
click at [720, 228] on span "Send" at bounding box center [720, 228] width 73 height 14
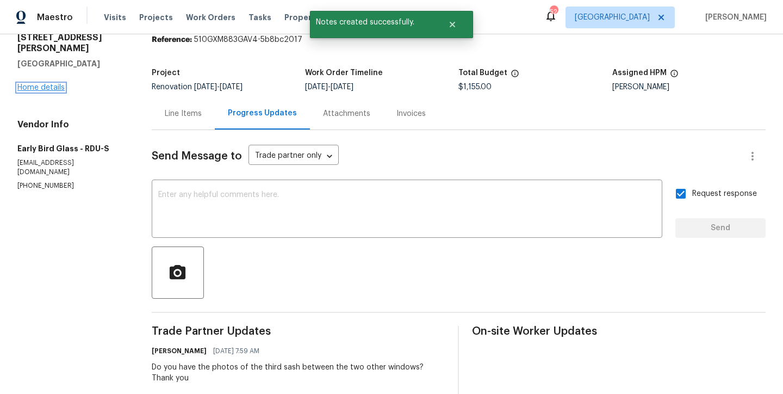
click at [48, 84] on link "Home details" at bounding box center [40, 88] width 47 height 8
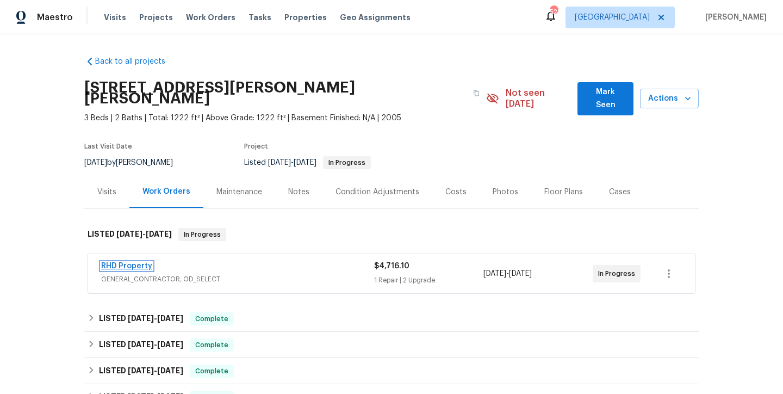
click at [128, 262] on link "RHD Property" at bounding box center [126, 266] width 51 height 8
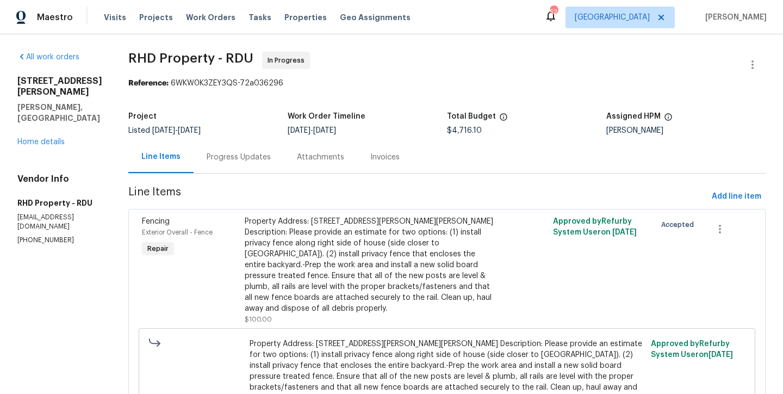
click at [237, 163] on div "Progress Updates" at bounding box center [239, 157] width 90 height 32
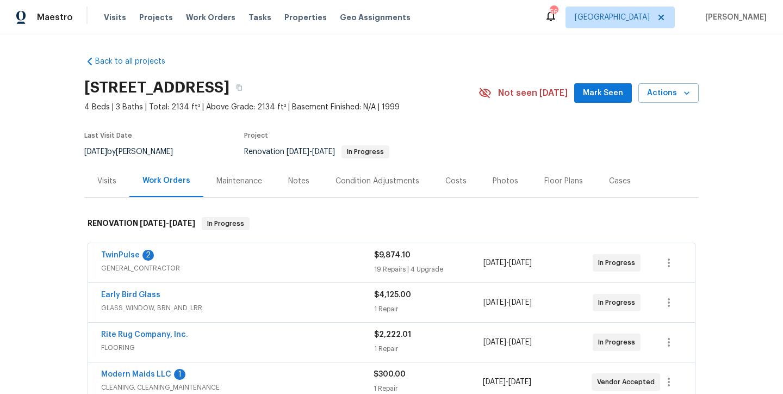
click at [17, 198] on div "Back to all projects [STREET_ADDRESS] 4 Beds | 3 Baths | Total: 2134 ft² | Abov…" at bounding box center [391, 214] width 783 height 360
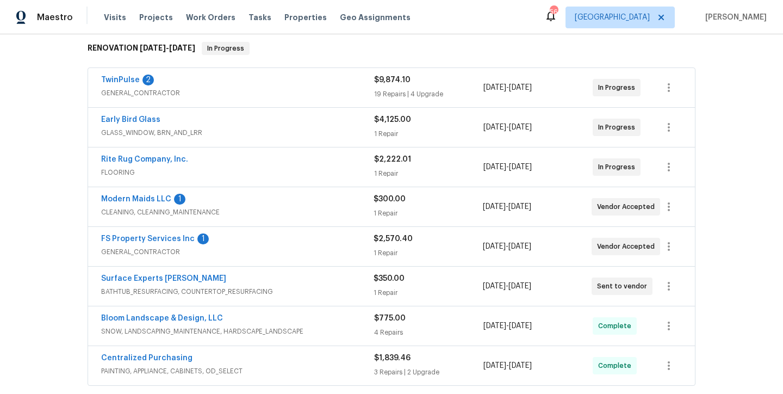
scroll to position [294, 0]
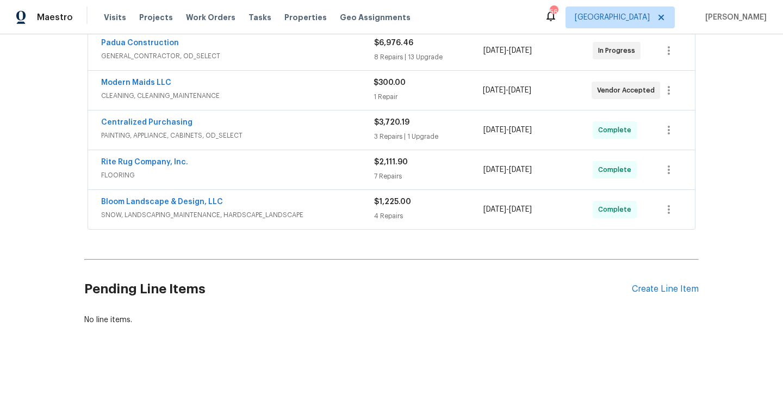
scroll to position [118, 0]
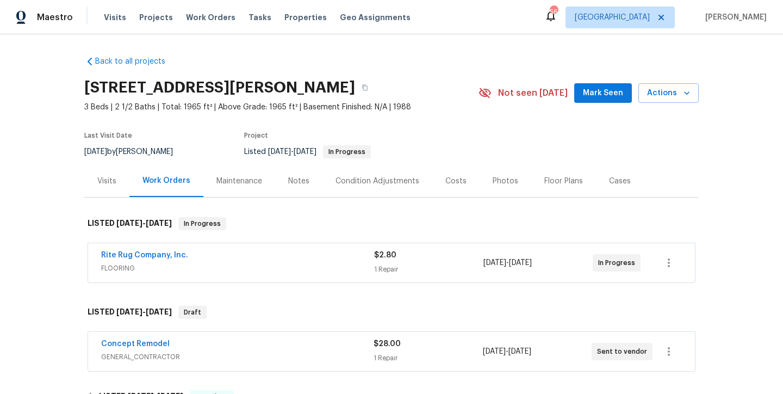
click at [91, 159] on div "Last Visit Date [DATE] by [PERSON_NAME] Project Listed [DATE] - [DATE] In Progr…" at bounding box center [268, 145] width 369 height 39
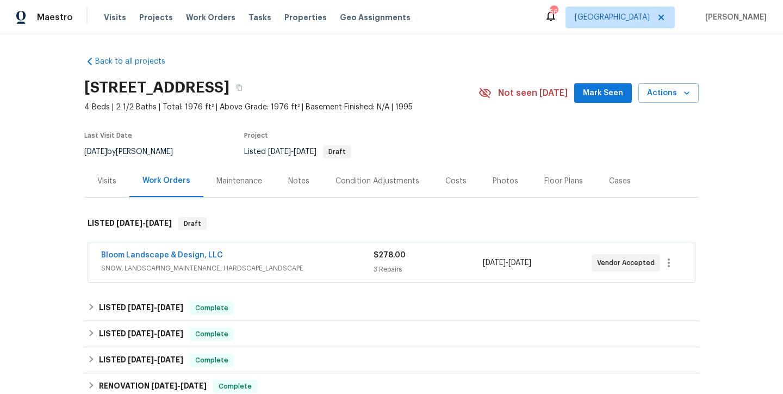
click at [61, 178] on div "Back to all projects [STREET_ADDRESS] 4 Beds | 2 1/2 Baths | Total: 1976 ft² | …" at bounding box center [391, 214] width 783 height 360
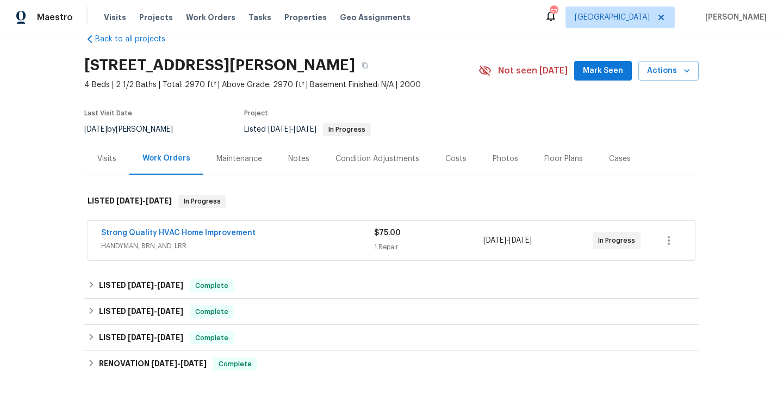
scroll to position [82, 0]
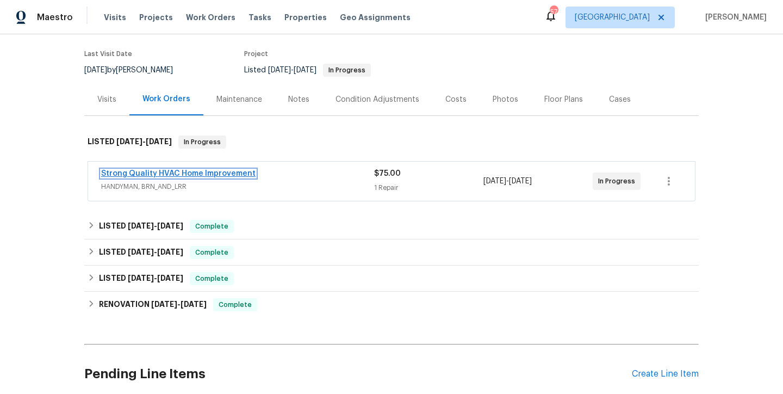
click at [157, 173] on link "Strong Quality HVAC Home Improvement" at bounding box center [178, 174] width 154 height 8
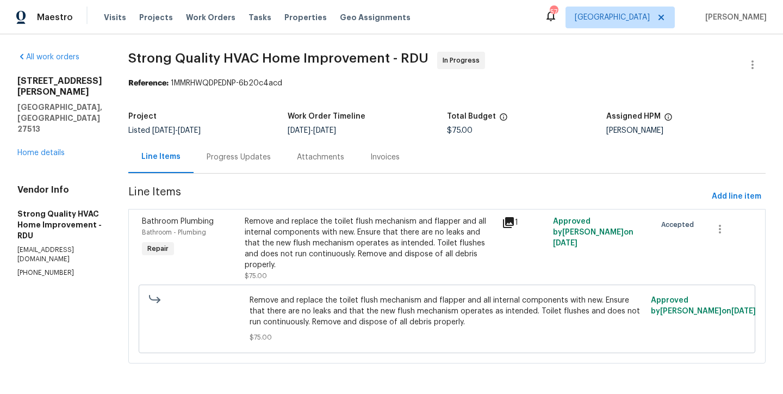
click at [264, 157] on div "Progress Updates" at bounding box center [239, 157] width 64 height 11
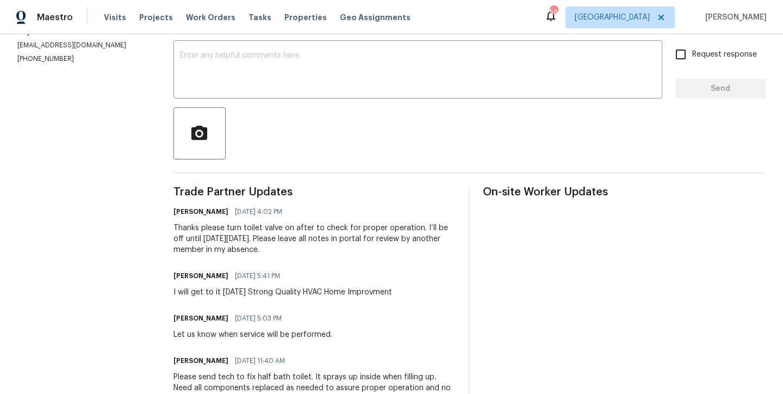
scroll to position [2, 0]
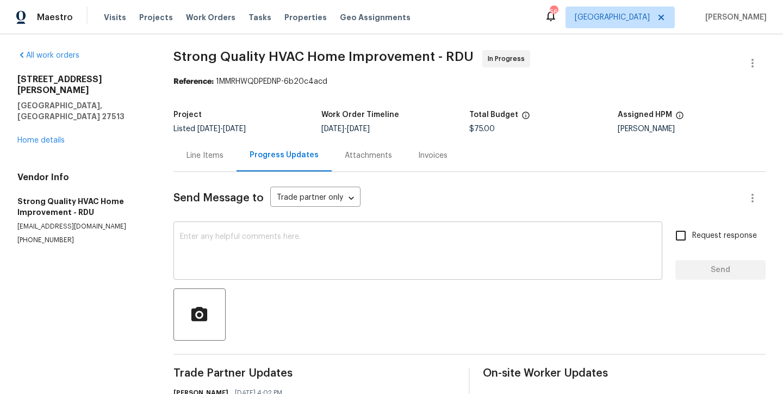
click at [226, 230] on div "x ​" at bounding box center [418, 251] width 489 height 55
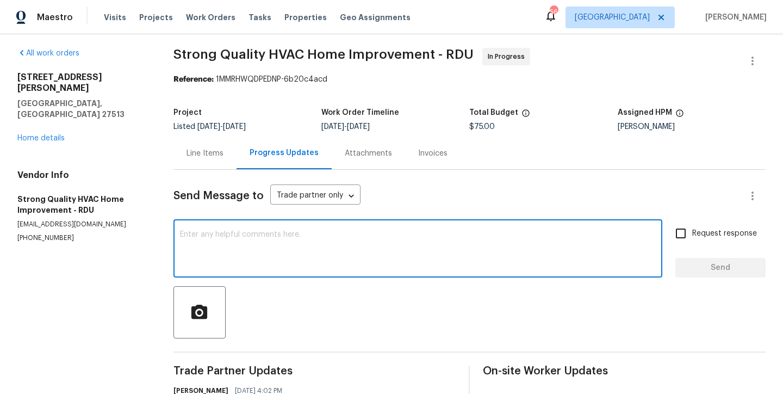
scroll to position [4, 0]
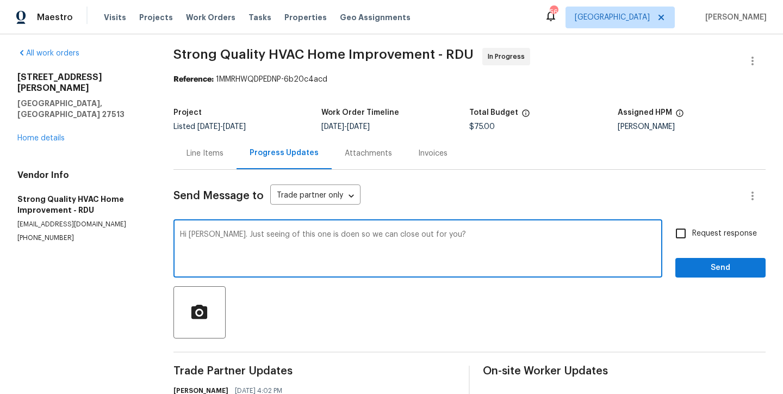
drag, startPoint x: 324, startPoint y: 236, endPoint x: 315, endPoint y: 238, distance: 8.3
click at [315, 238] on textarea "Hi Marcus. Just seeing of this one is doen so we can close out for you?" at bounding box center [418, 250] width 476 height 38
type textarea "Hi Marcus. Just seeing of this one is done so we can close out for you?"
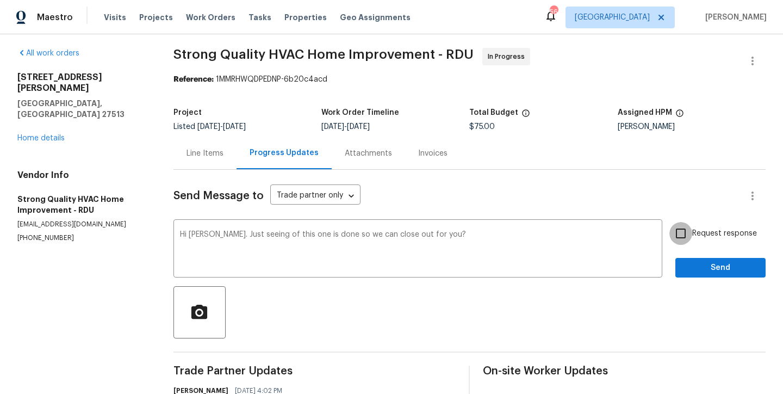
click at [673, 228] on input "Request response" at bounding box center [681, 233] width 23 height 23
checkbox input "true"
click at [703, 264] on span "Send" at bounding box center [720, 268] width 73 height 14
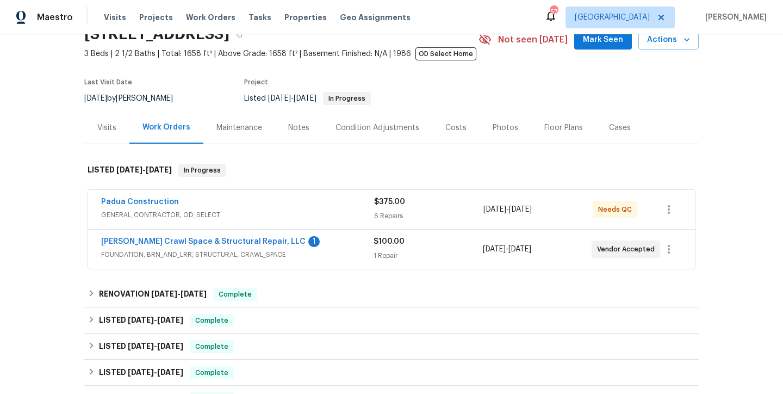
scroll to position [54, 0]
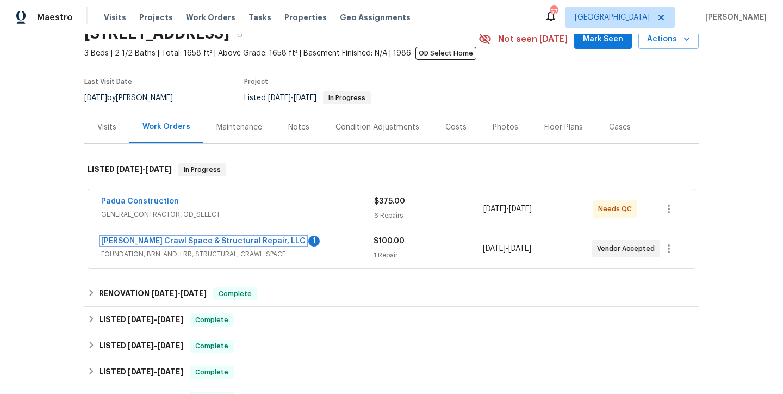
click at [189, 239] on link "[PERSON_NAME] Crawl Space & Structural Repair, LLC" at bounding box center [203, 241] width 205 height 8
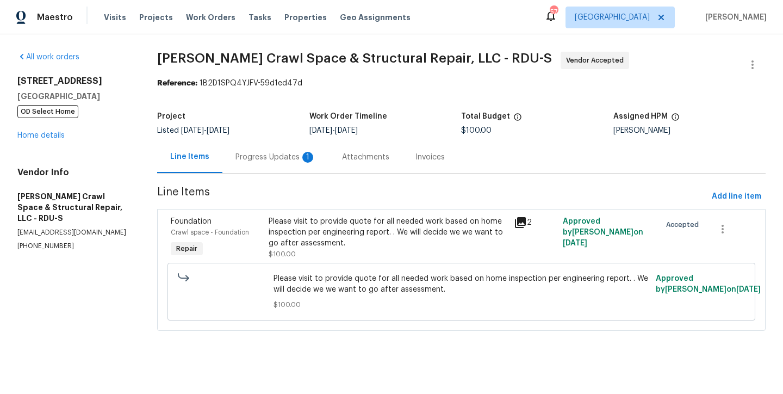
click at [262, 165] on div "Progress Updates 1" at bounding box center [275, 157] width 107 height 32
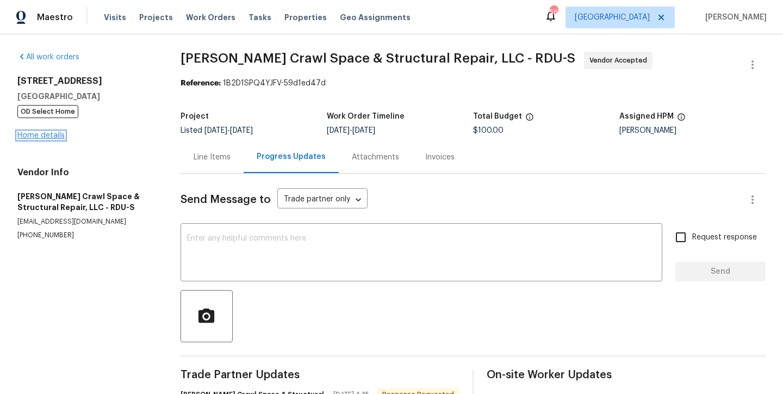
click at [44, 139] on link "Home details" at bounding box center [40, 136] width 47 height 8
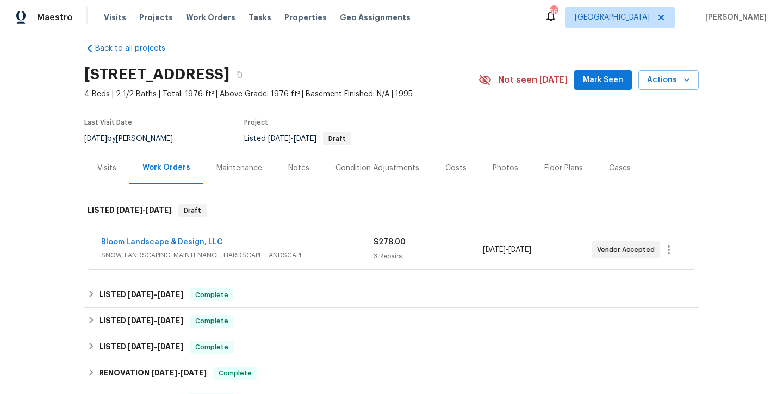
scroll to position [19, 0]
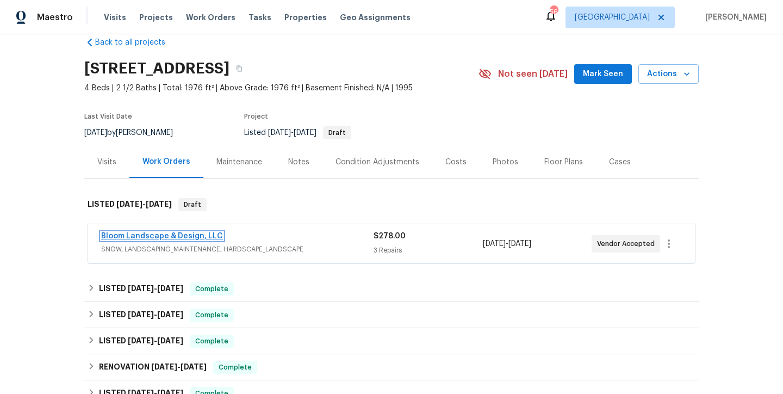
click at [145, 233] on link "Bloom Landscape & Design, LLC" at bounding box center [162, 236] width 122 height 8
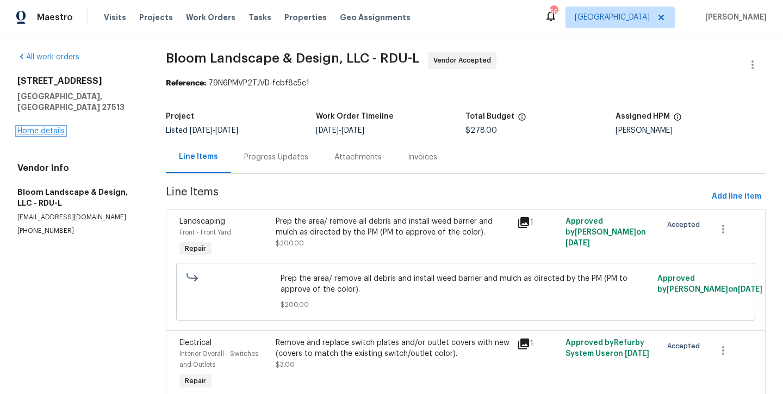
click at [41, 127] on link "Home details" at bounding box center [40, 131] width 47 height 8
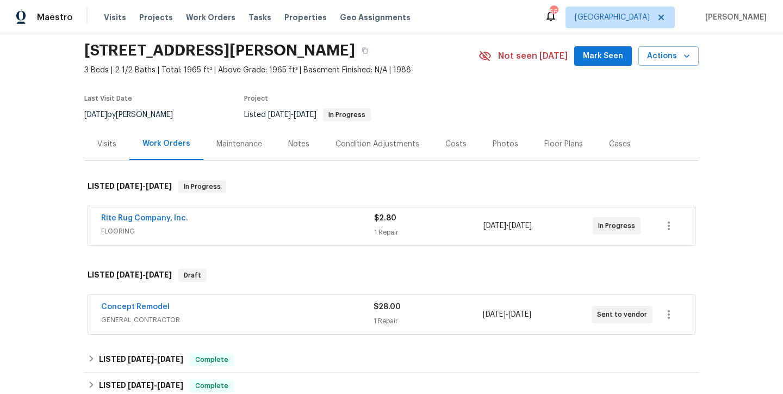
scroll to position [83, 0]
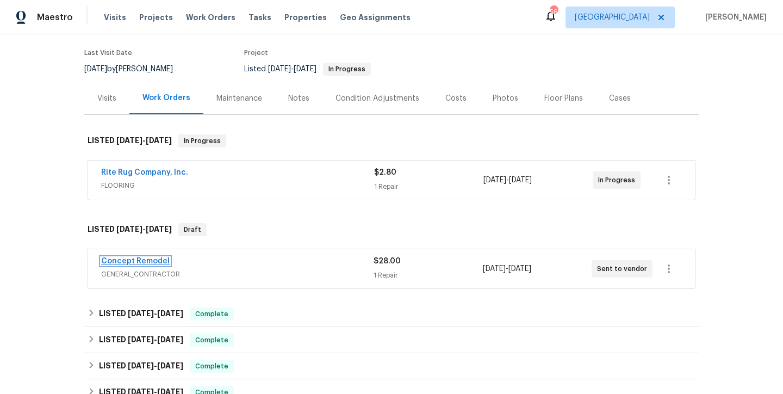
click at [129, 258] on link "Concept Remodel" at bounding box center [135, 261] width 69 height 8
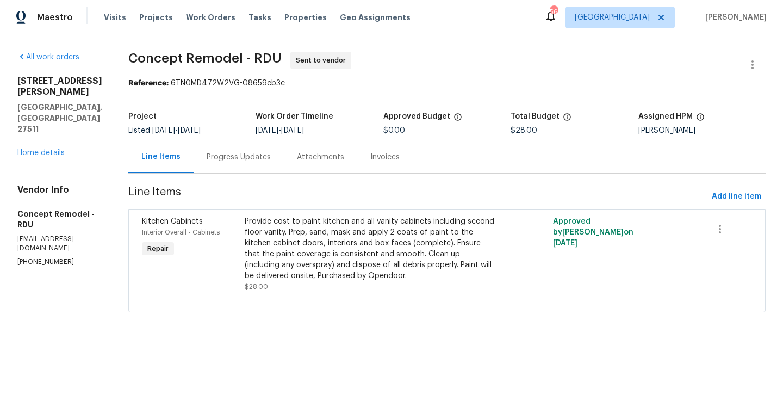
click at [226, 158] on div "Progress Updates" at bounding box center [239, 157] width 64 height 11
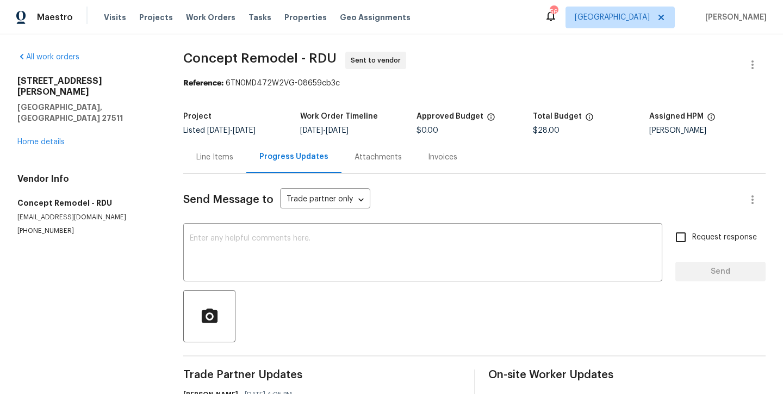
click at [207, 160] on div "Line Items" at bounding box center [214, 157] width 37 height 11
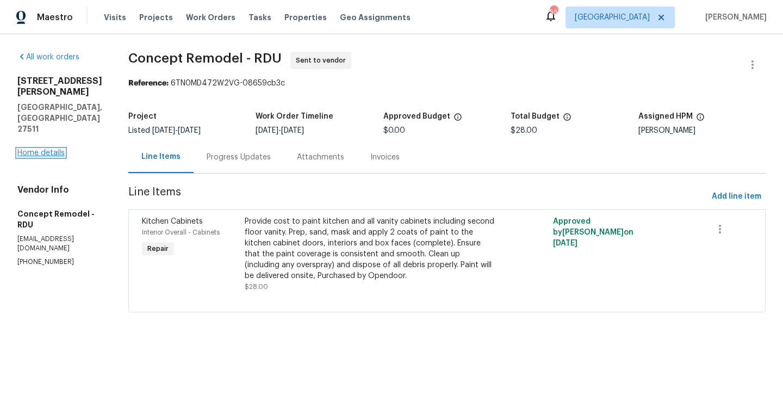
click at [39, 149] on link "Home details" at bounding box center [40, 153] width 47 height 8
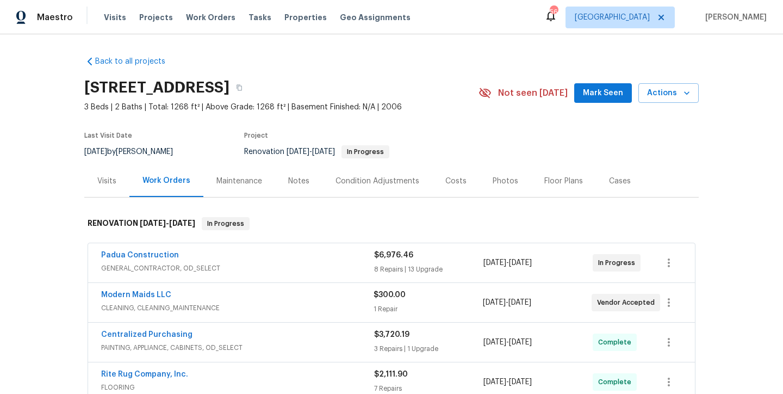
scroll to position [86, 0]
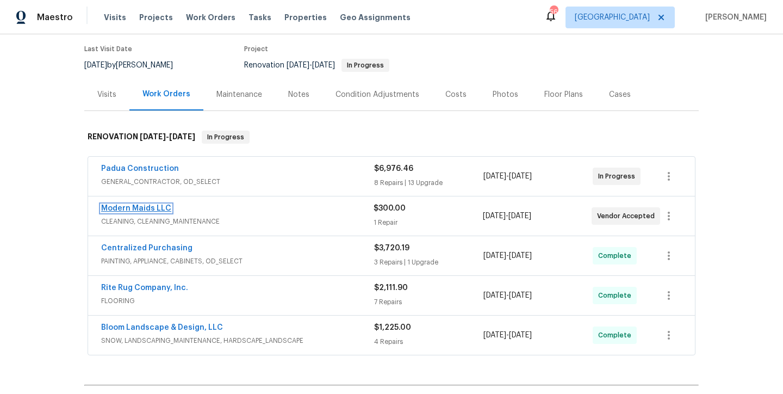
click at [133, 207] on link "Modern Maids LLC" at bounding box center [136, 209] width 70 height 8
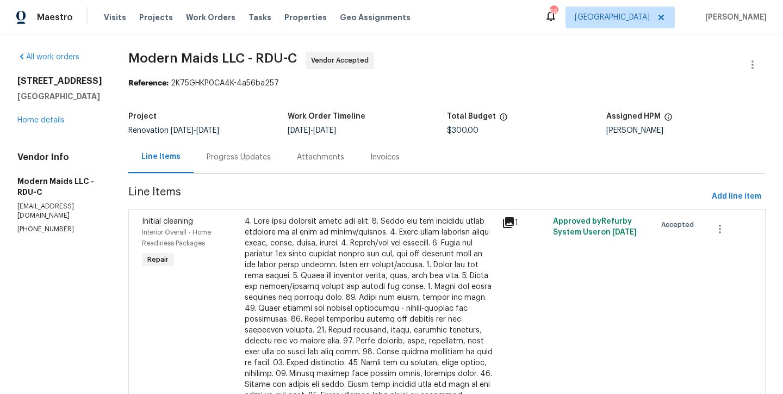
click at [237, 164] on div "Progress Updates" at bounding box center [239, 157] width 90 height 32
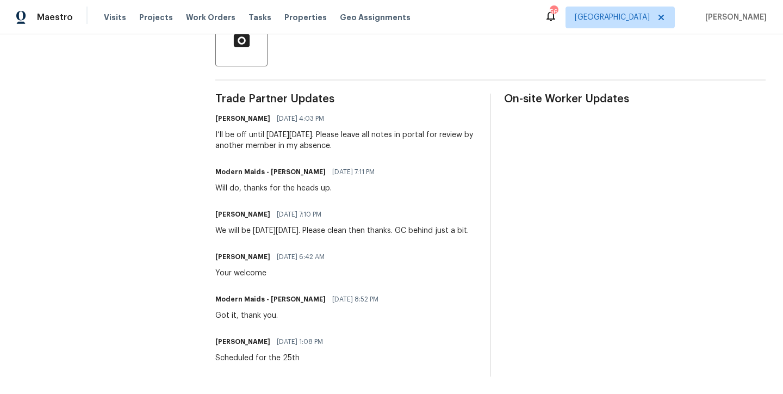
scroll to position [119, 0]
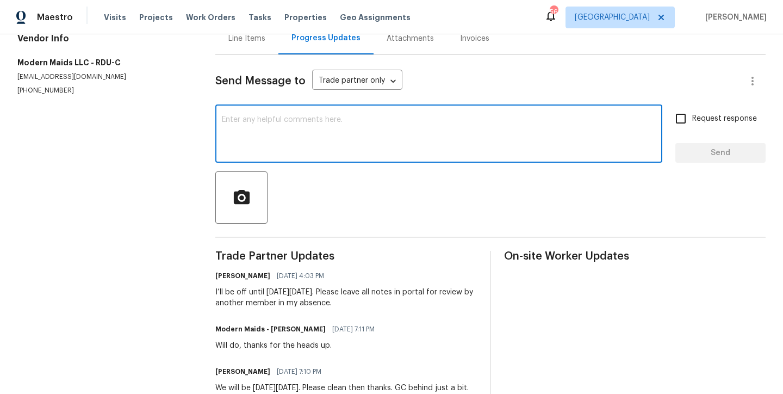
click at [248, 138] on textarea at bounding box center [439, 135] width 434 height 38
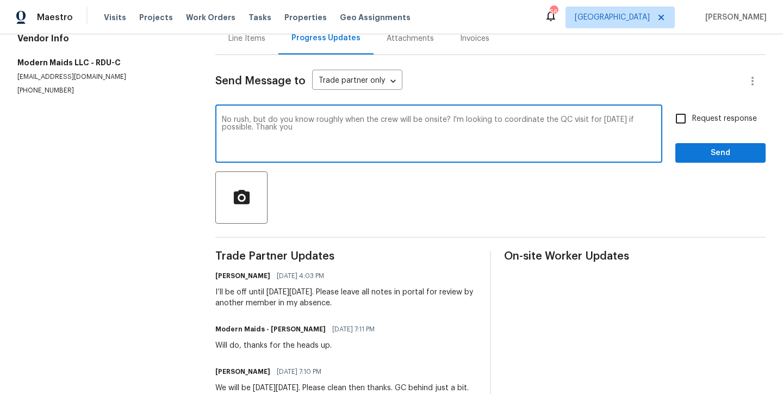
type textarea "No rush, but do you know roughly when the crew will be onsite? I'm looking to c…"
click at [676, 116] on input "Request response" at bounding box center [681, 118] width 23 height 23
checkbox input "true"
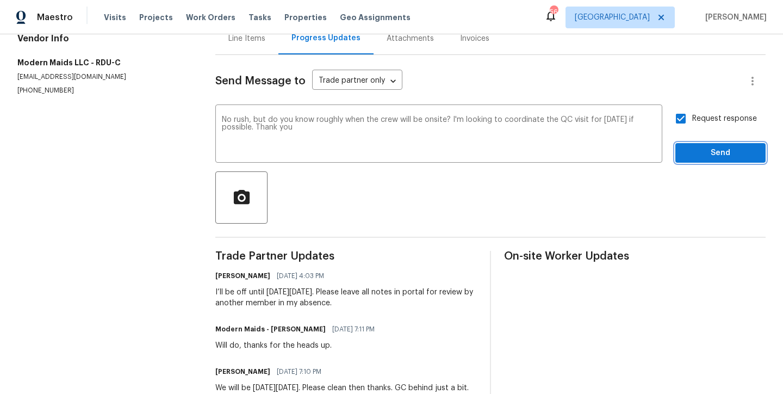
click at [731, 158] on span "Send" at bounding box center [720, 153] width 73 height 14
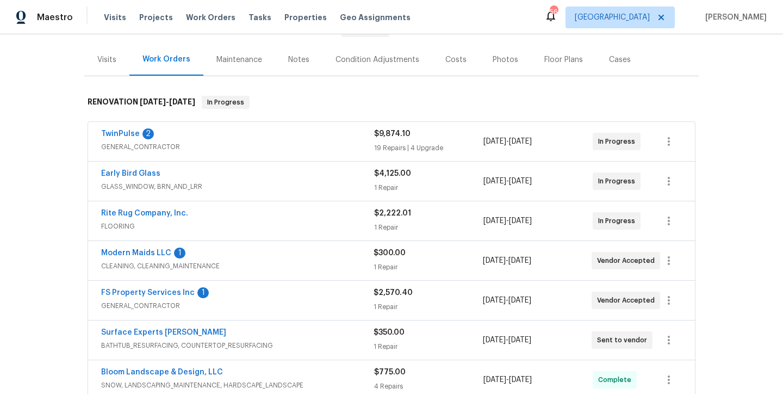
scroll to position [148, 0]
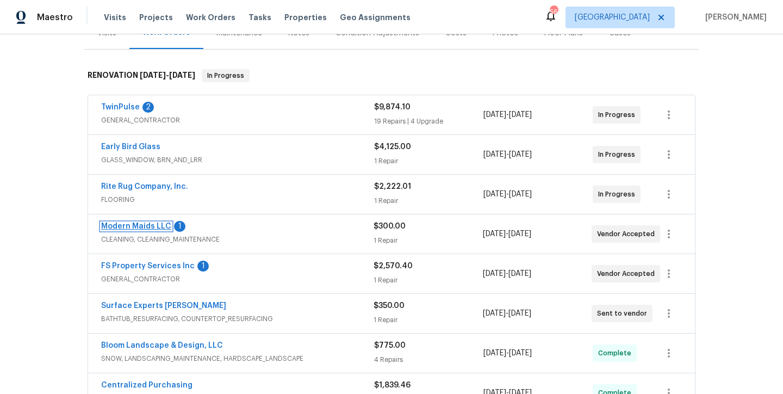
click at [133, 228] on link "Modern Maids LLC" at bounding box center [136, 226] width 70 height 8
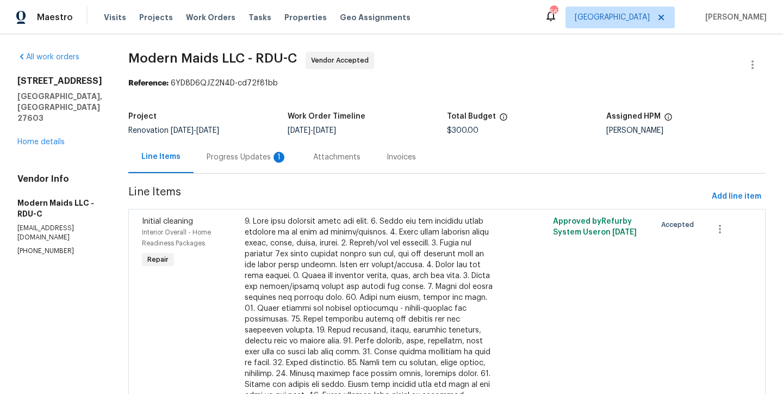
click at [237, 160] on div "Progress Updates 1" at bounding box center [247, 157] width 80 height 11
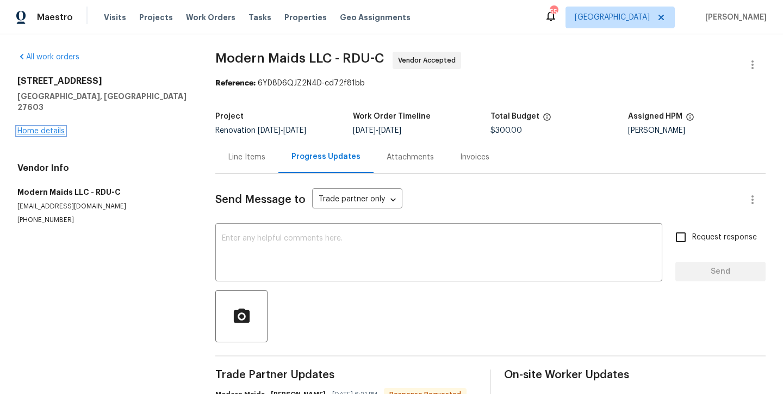
click at [32, 127] on link "Home details" at bounding box center [40, 131] width 47 height 8
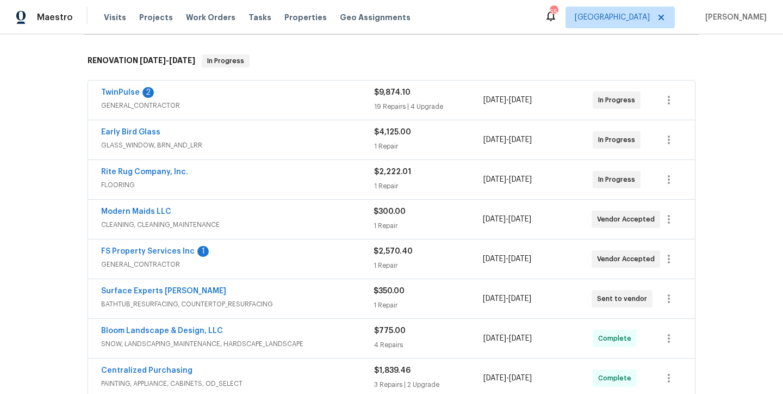
scroll to position [190, 0]
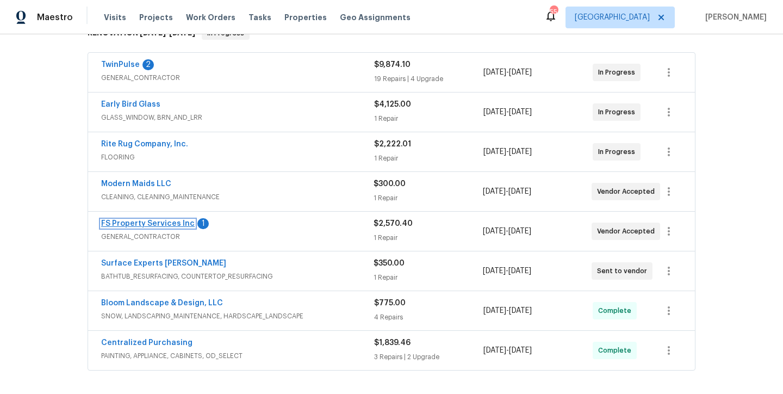
click at [134, 221] on link "FS Property Services Inc" at bounding box center [148, 224] width 94 height 8
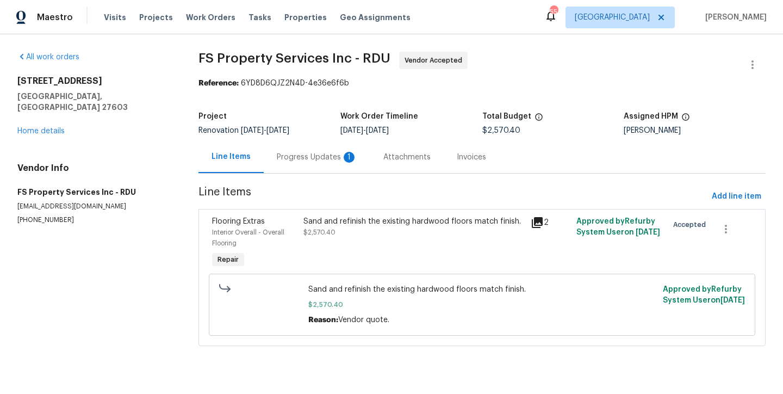
click at [287, 159] on div "Progress Updates 1" at bounding box center [317, 157] width 80 height 11
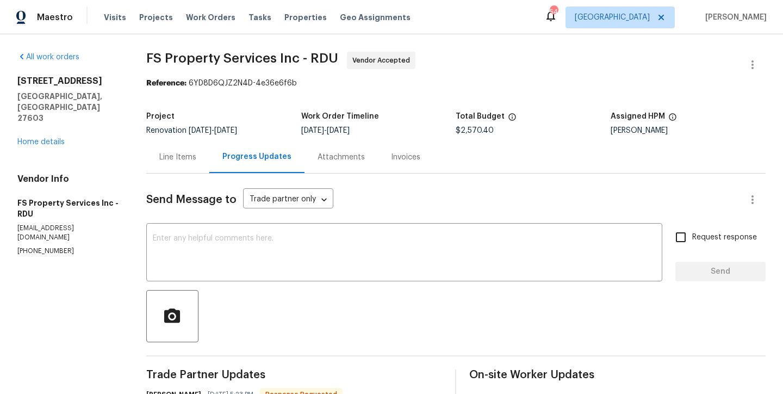
click at [162, 163] on div "Line Items" at bounding box center [177, 157] width 63 height 32
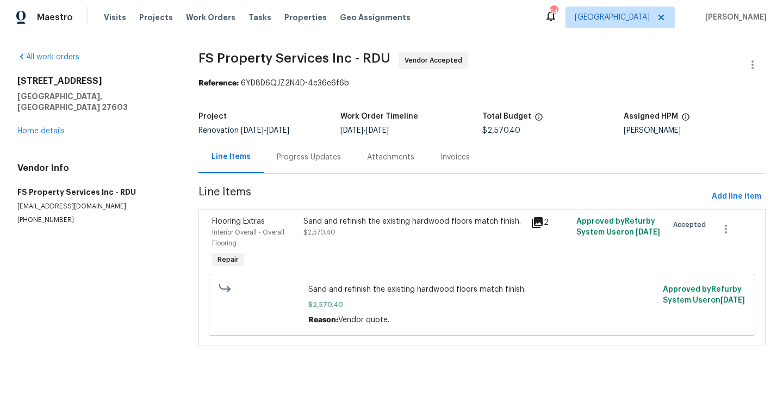
click at [39, 125] on div "2901 Piney Ct Raleigh, NC 27603 Home details" at bounding box center [94, 106] width 155 height 61
click at [44, 127] on link "Home details" at bounding box center [40, 131] width 47 height 8
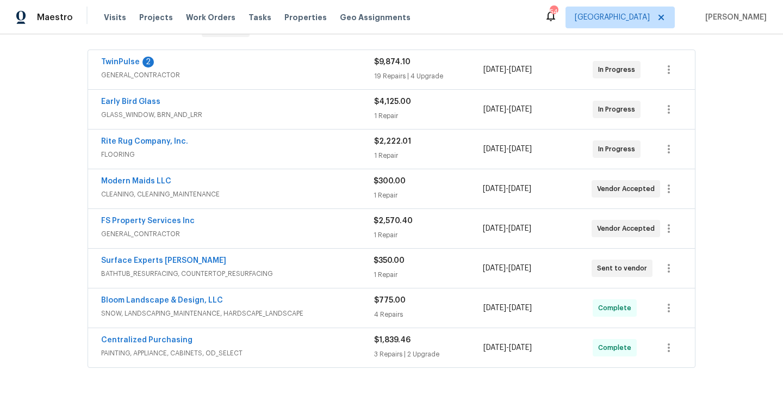
scroll to position [193, 0]
click at [122, 59] on link "TwinPulse" at bounding box center [120, 62] width 39 height 8
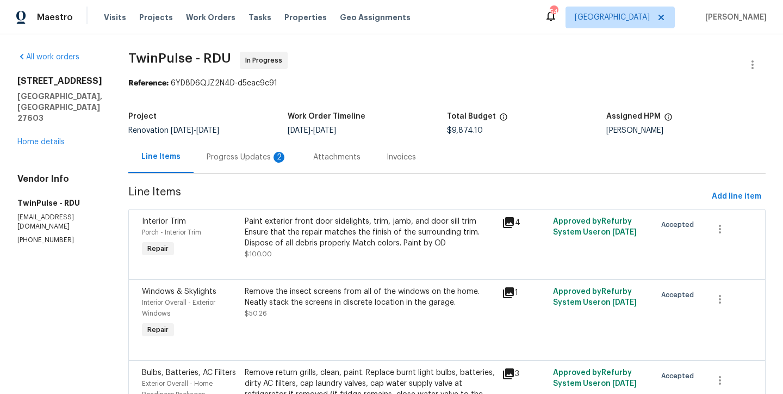
click at [227, 158] on div "Progress Updates 2" at bounding box center [247, 157] width 80 height 11
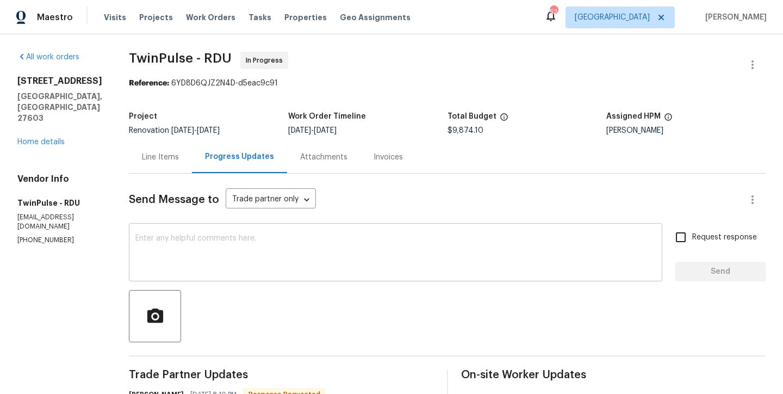
click at [184, 226] on div "x ​" at bounding box center [396, 253] width 534 height 55
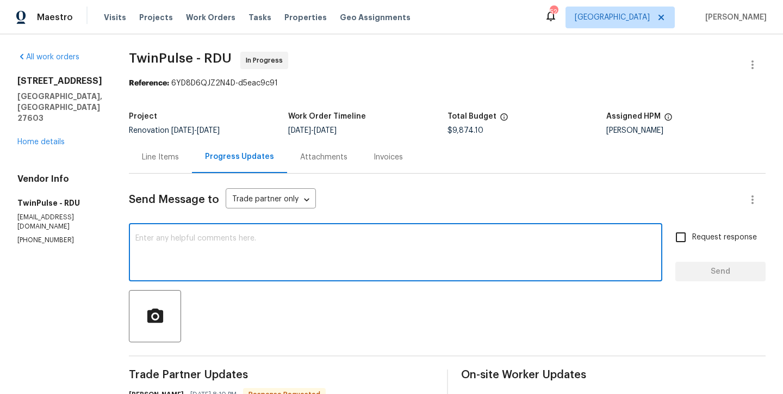
click at [180, 241] on textarea at bounding box center [395, 253] width 521 height 38
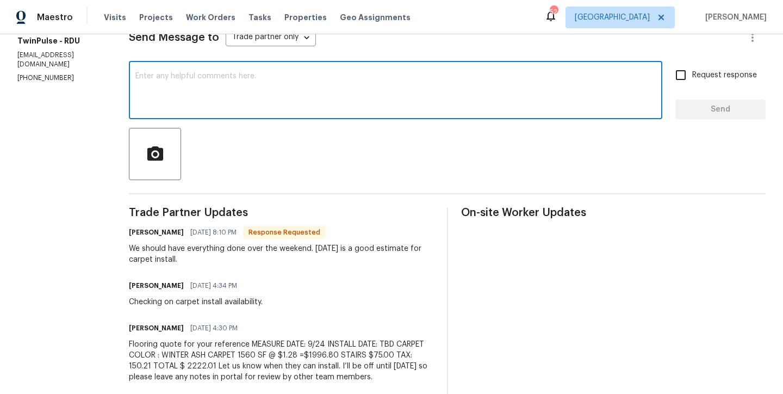
scroll to position [140, 0]
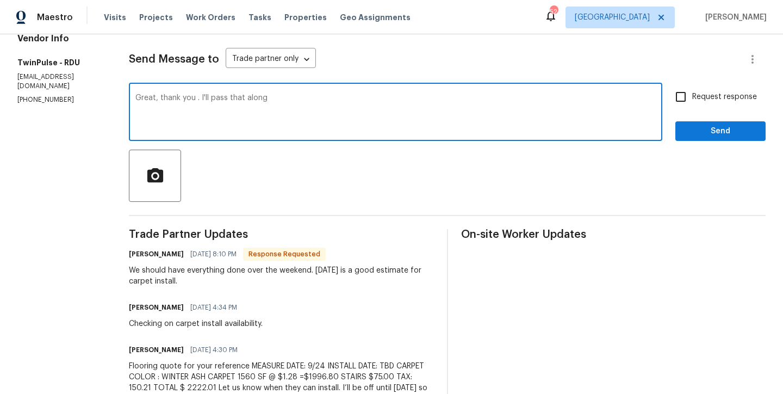
type textarea "Great, thank you . I'll pass that along"
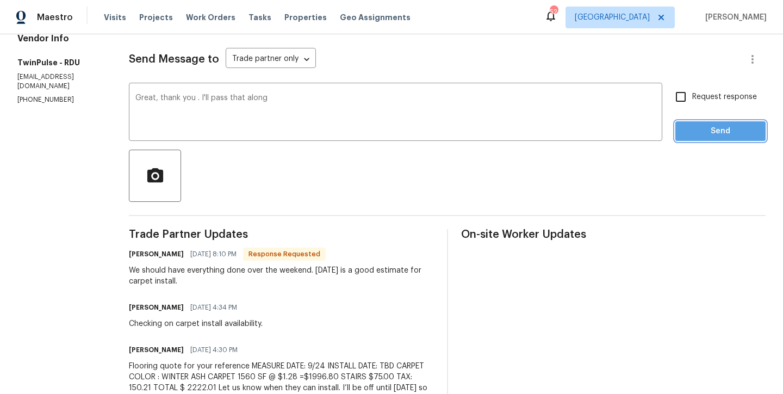
click at [704, 128] on span "Send" at bounding box center [720, 132] width 73 height 14
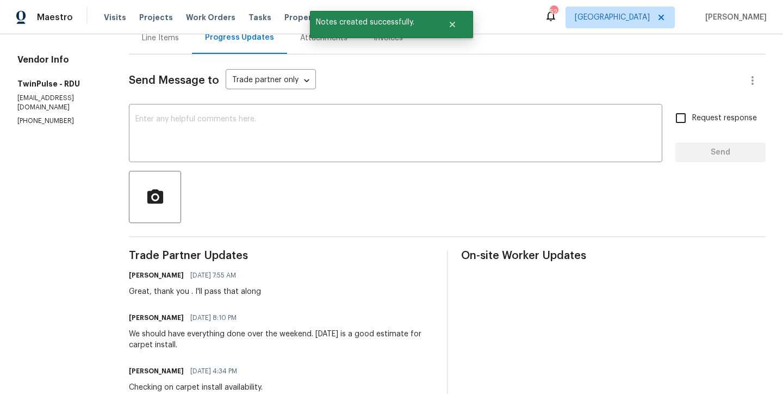
scroll to position [17, 0]
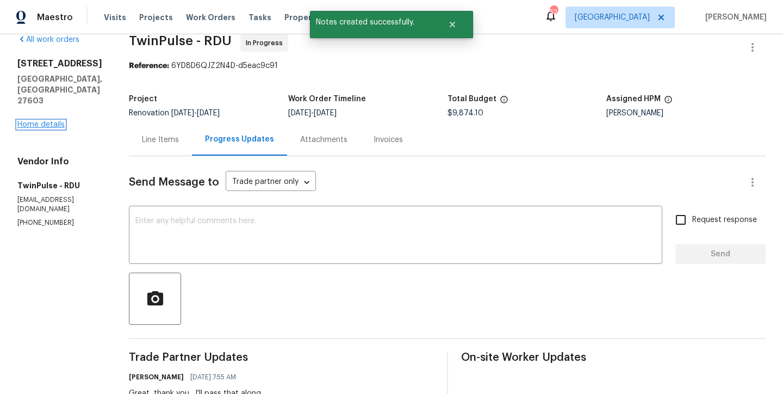
click at [41, 121] on link "Home details" at bounding box center [40, 125] width 47 height 8
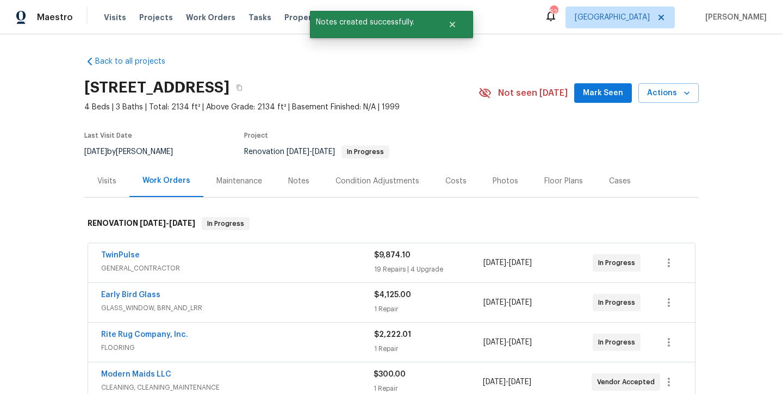
scroll to position [91, 0]
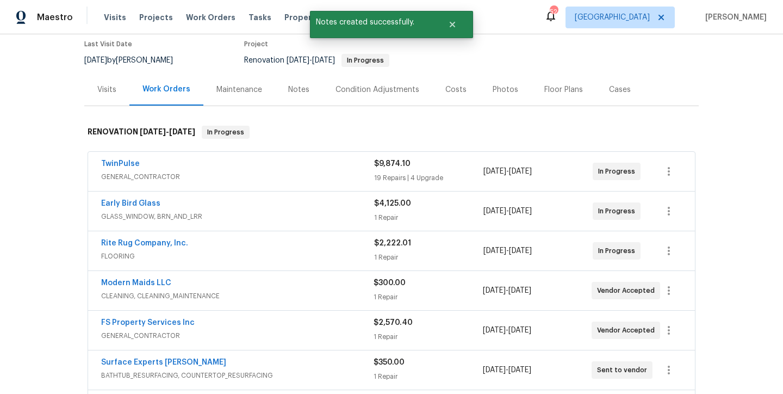
click at [129, 248] on span "Rite Rug Company, Inc." at bounding box center [144, 243] width 87 height 11
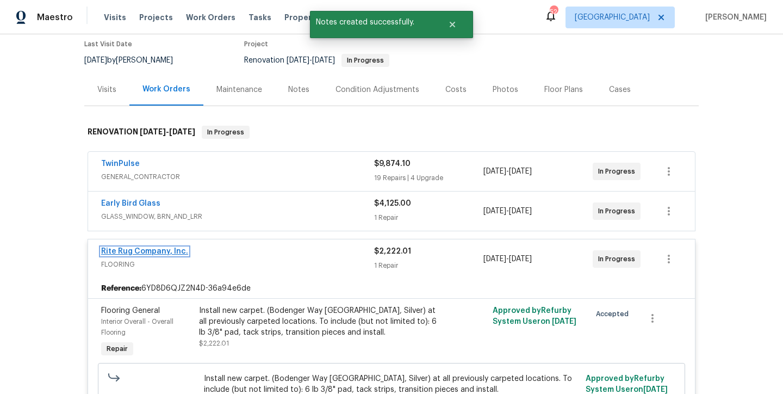
click at [146, 252] on link "Rite Rug Company, Inc." at bounding box center [144, 251] width 87 height 8
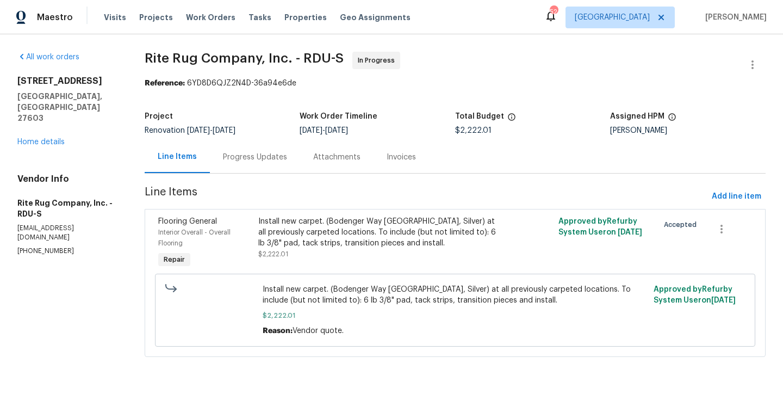
click at [245, 156] on div "Progress Updates" at bounding box center [255, 157] width 64 height 11
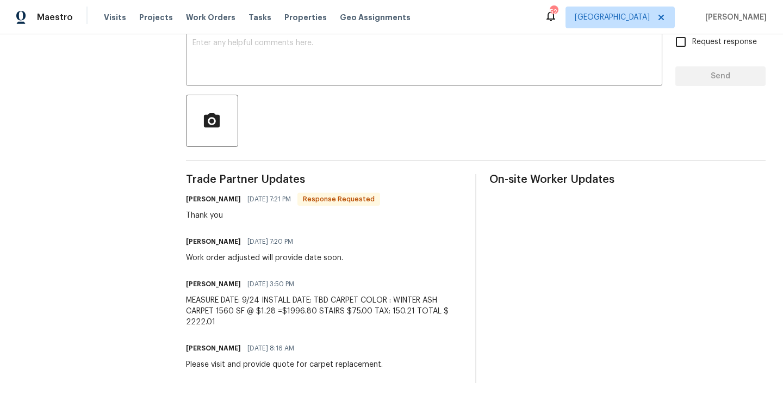
scroll to position [188, 0]
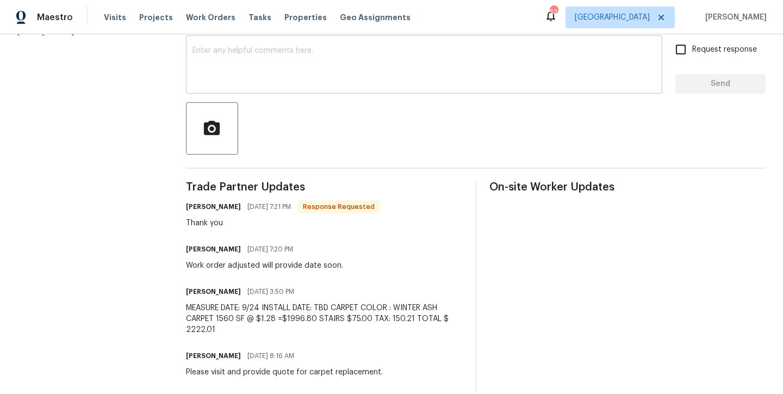
click at [248, 65] on textarea at bounding box center [424, 66] width 463 height 38
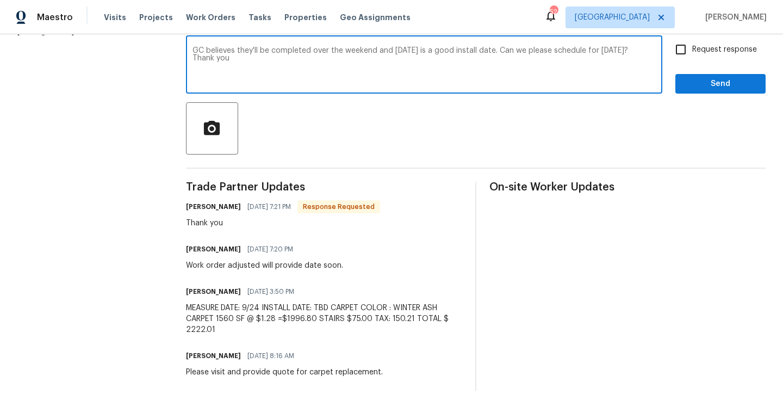
type textarea "GC believes they'll be completed over the weekend and Monday is a good install …"
click at [672, 50] on input "Request response" at bounding box center [681, 49] width 23 height 23
checkbox input "true"
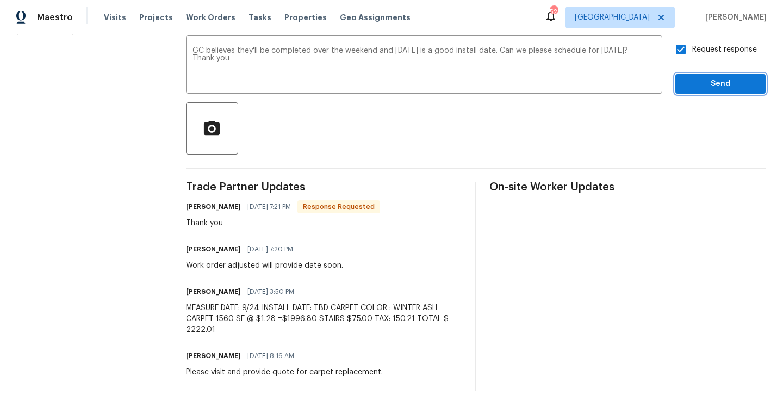
click at [716, 82] on span "Send" at bounding box center [720, 84] width 73 height 14
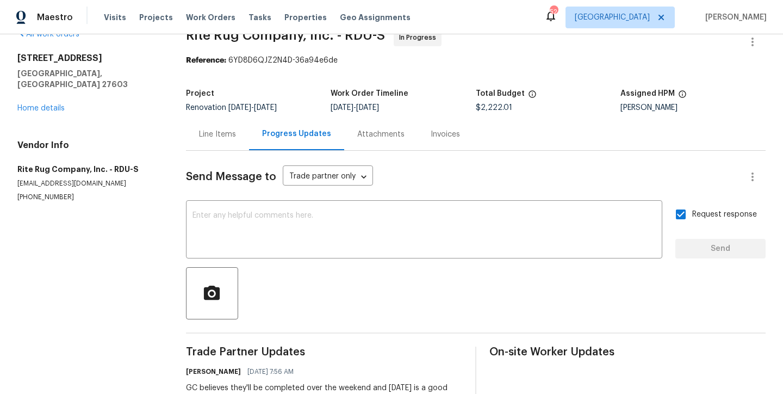
scroll to position [0, 0]
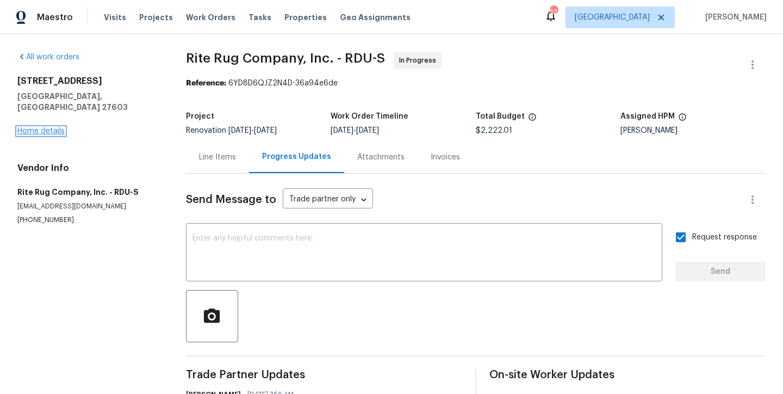
click at [44, 127] on link "Home details" at bounding box center [40, 131] width 47 height 8
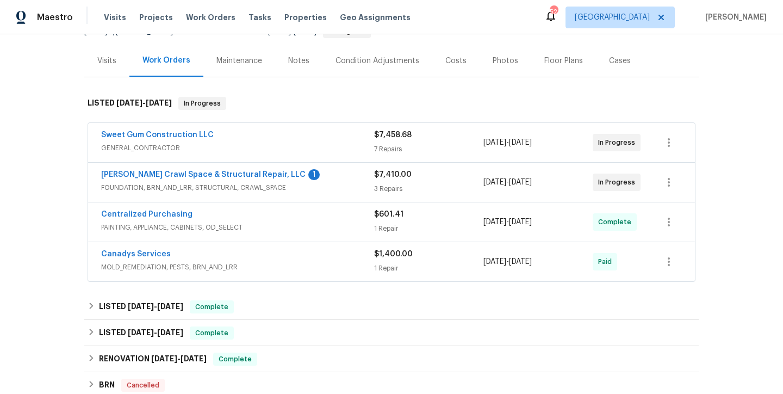
scroll to position [172, 0]
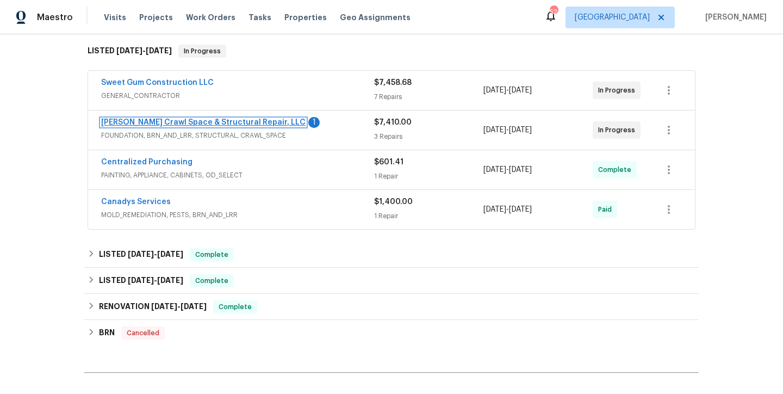
click at [214, 123] on link "Falcone Crawl Space & Structural Repair, LLC" at bounding box center [203, 123] width 205 height 8
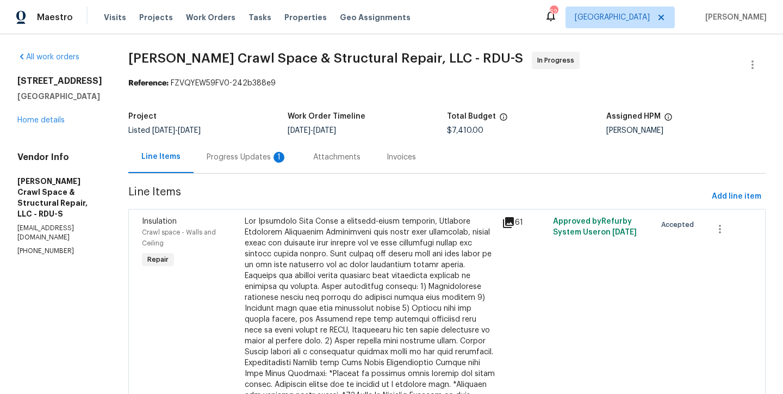
click at [256, 160] on div "Progress Updates 1" at bounding box center [247, 157] width 80 height 11
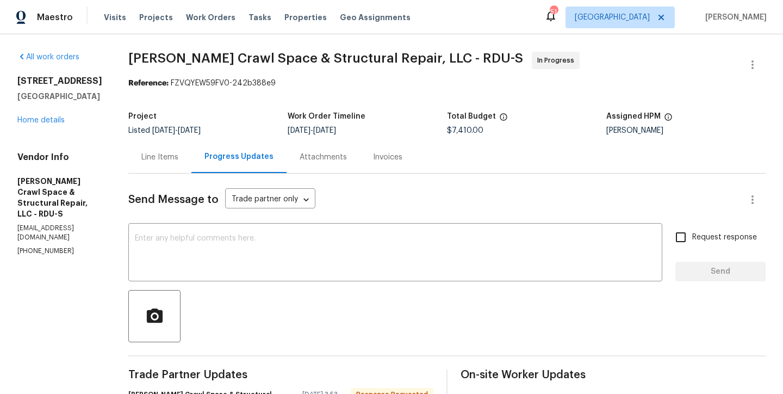
click at [175, 158] on div "Line Items" at bounding box center [159, 157] width 37 height 11
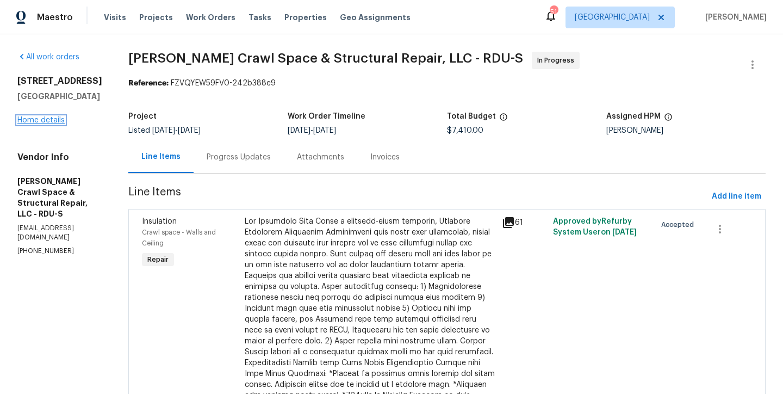
click at [45, 120] on link "Home details" at bounding box center [40, 120] width 47 height 8
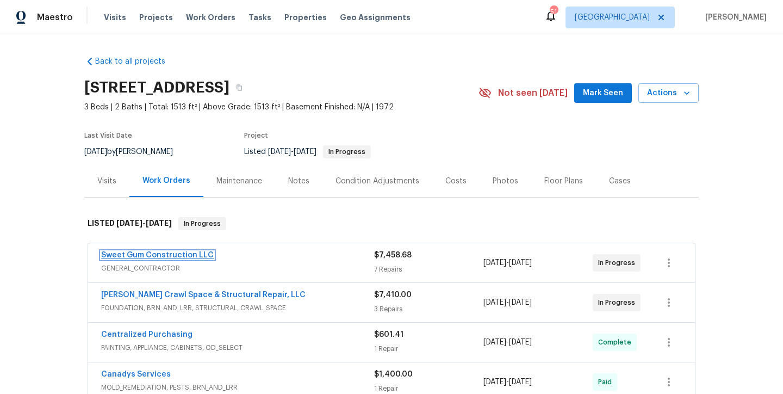
click at [165, 257] on link "Sweet Gum Construction LLC" at bounding box center [157, 255] width 113 height 8
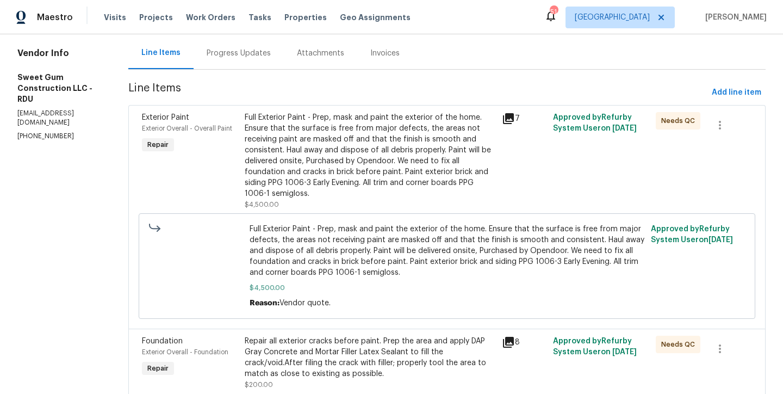
scroll to position [16, 0]
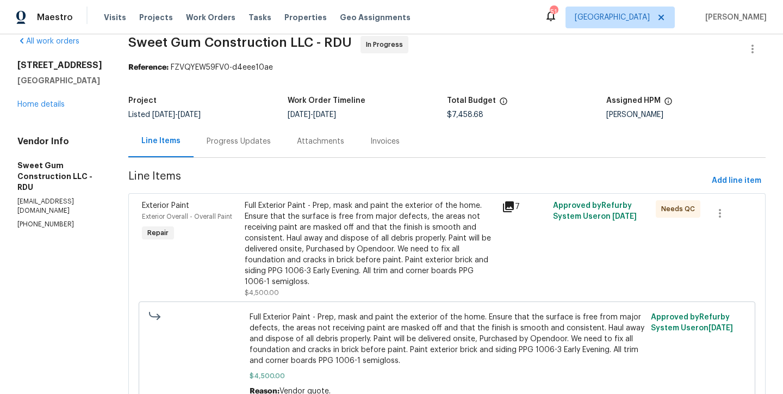
click at [245, 137] on div "Progress Updates" at bounding box center [239, 141] width 64 height 11
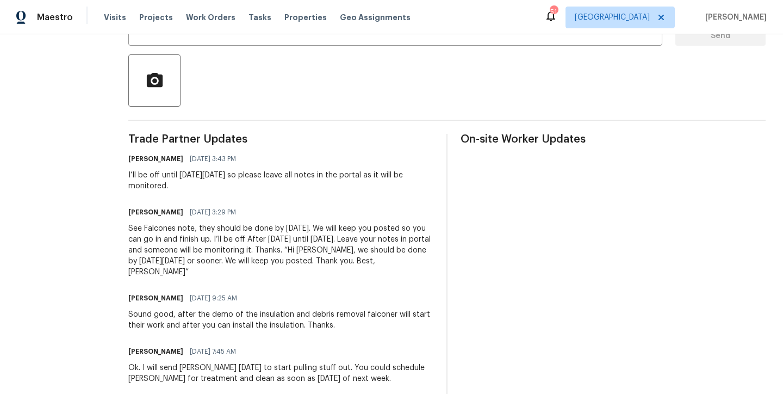
scroll to position [143, 0]
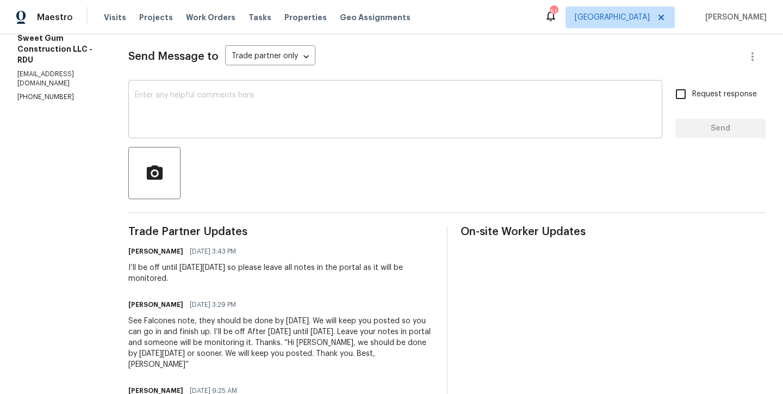
click at [187, 85] on div "x ​" at bounding box center [395, 110] width 534 height 55
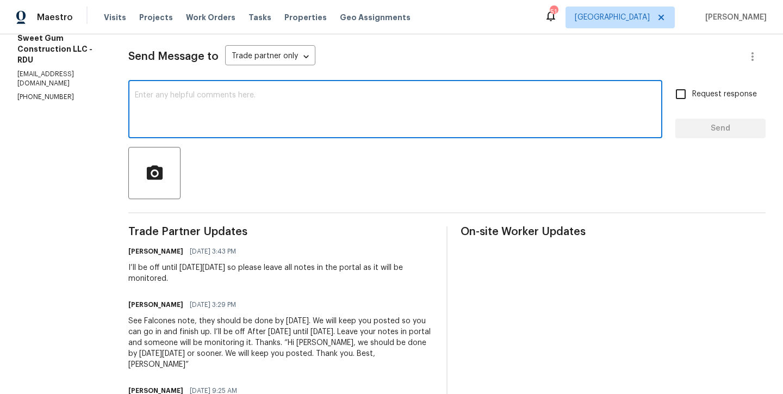
scroll to position [0, 0]
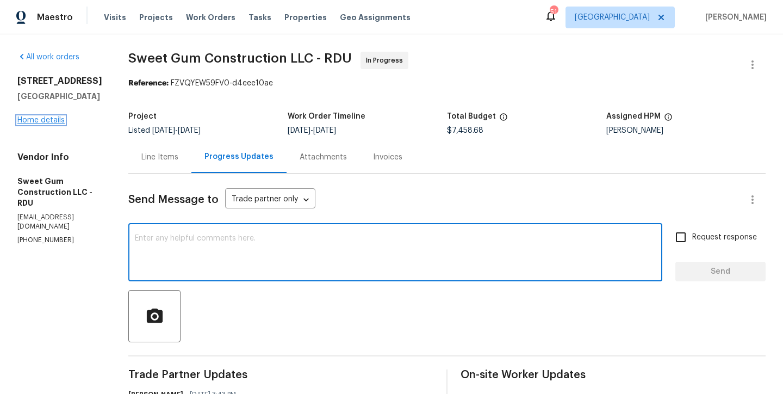
click at [42, 120] on link "Home details" at bounding box center [40, 120] width 47 height 8
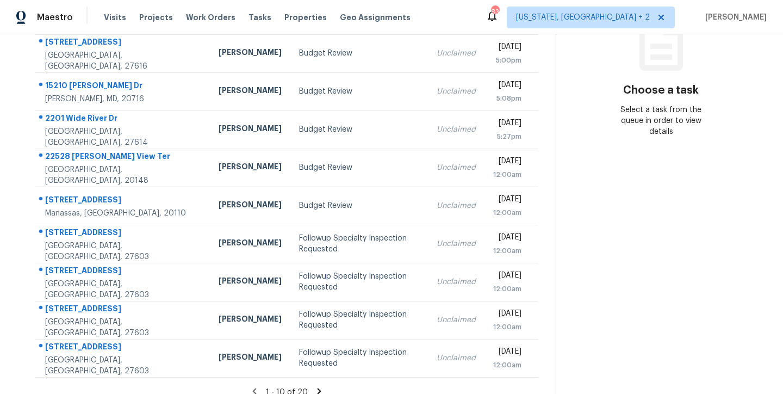
scroll to position [181, 0]
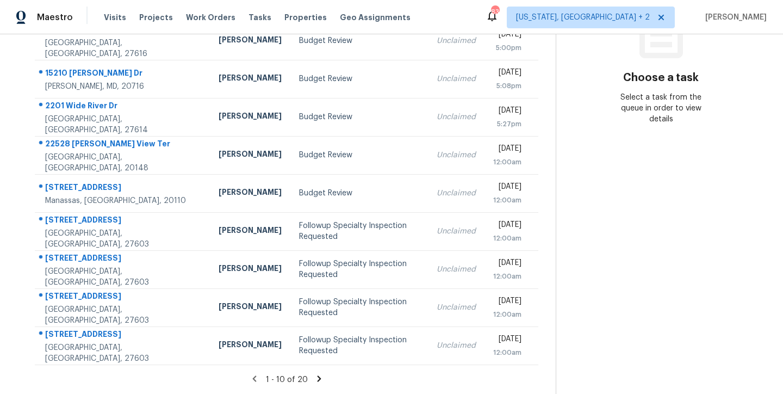
click at [315, 374] on icon at bounding box center [319, 379] width 10 height 10
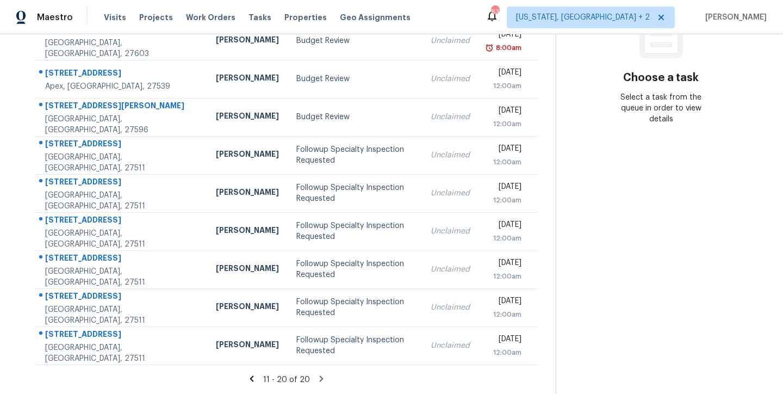
click at [252, 374] on icon at bounding box center [252, 379] width 10 height 10
